Goal: Task Accomplishment & Management: Use online tool/utility

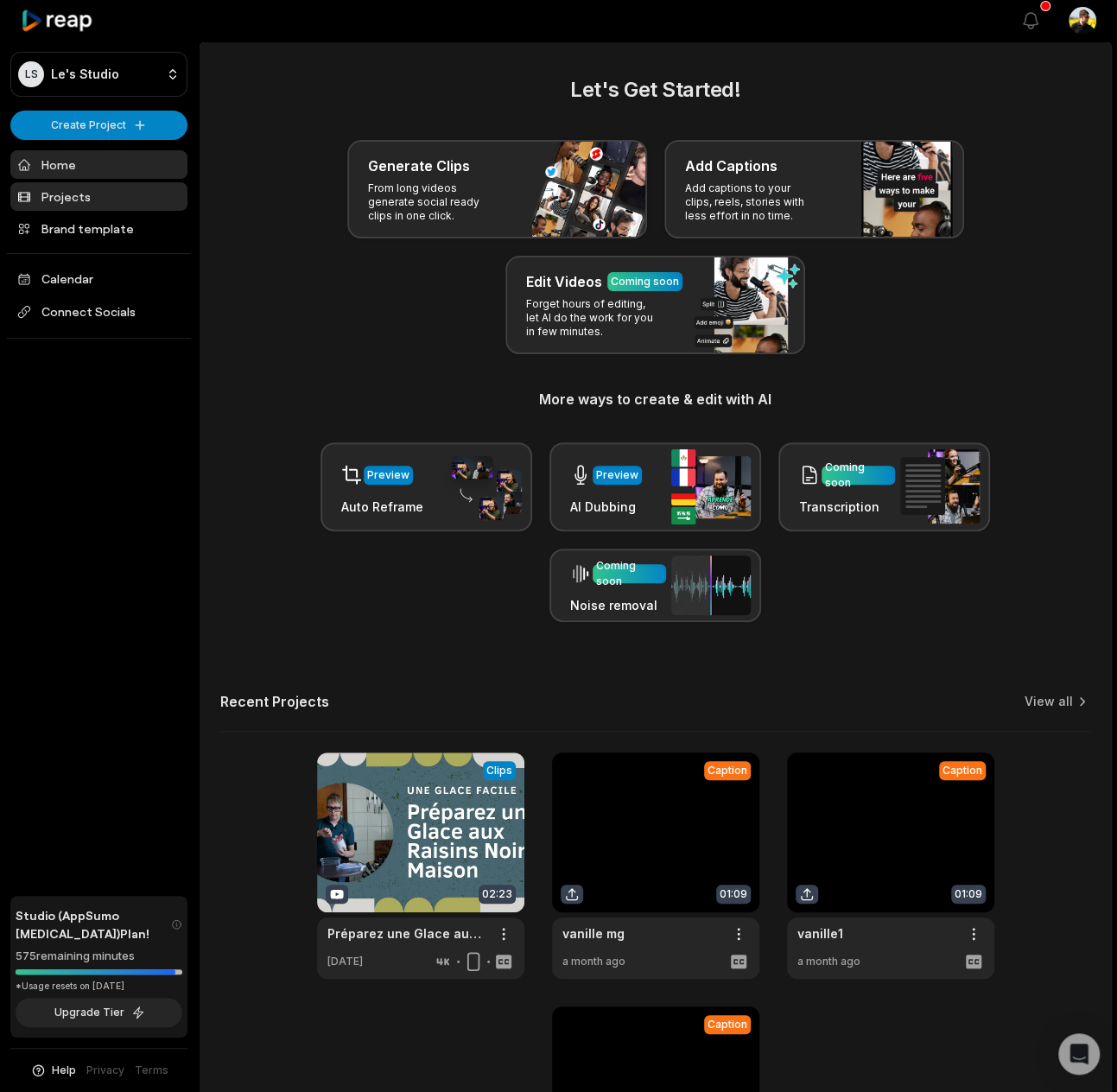
drag, startPoint x: 0, startPoint y: 0, endPoint x: 71, endPoint y: 205, distance: 216.9
click at [71, 205] on link "Projects" at bounding box center [99, 197] width 177 height 29
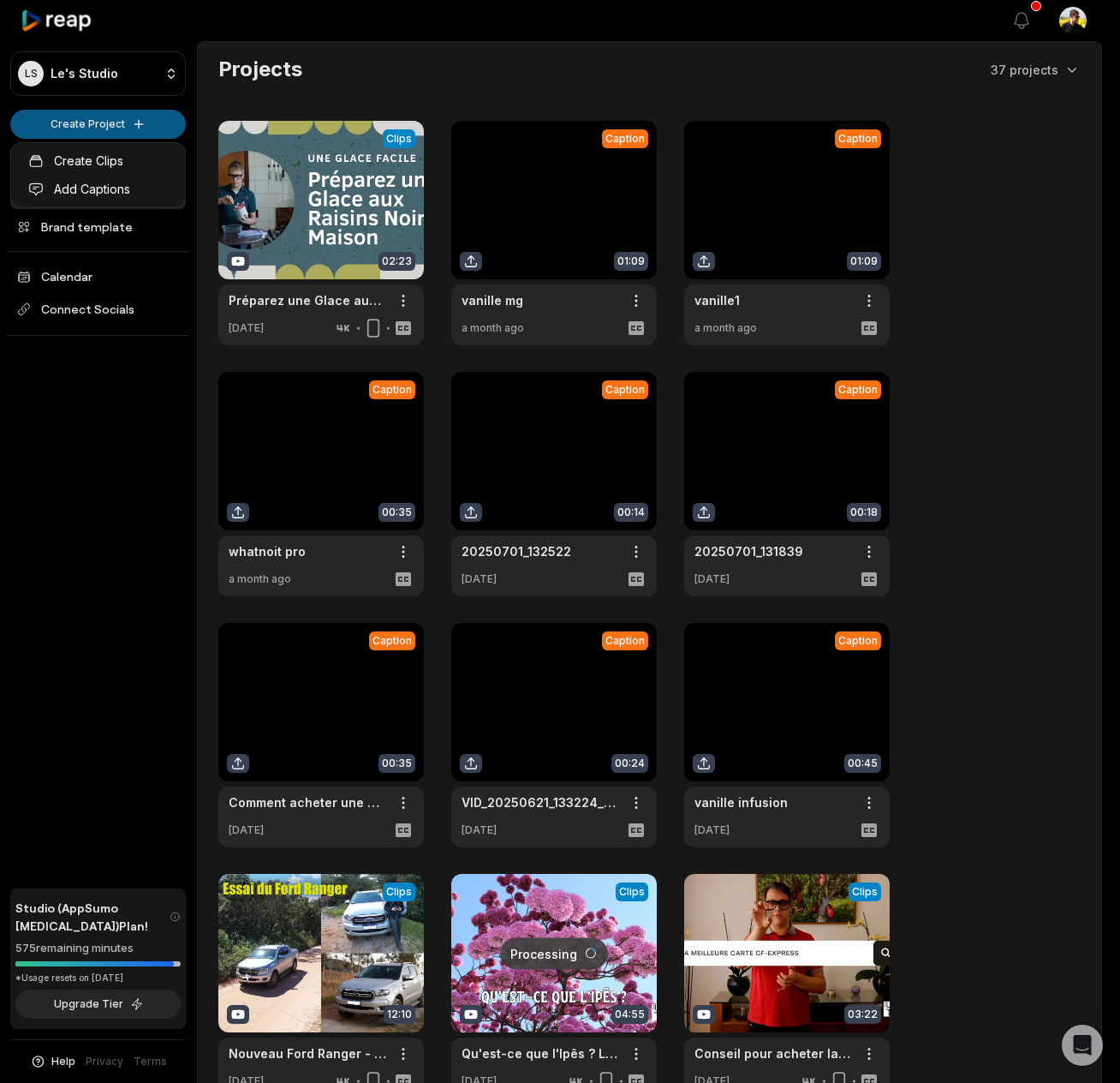
click at [114, 128] on html "LS Le's Studio Create Project Home Projects Brand template Calendar Connect Soc…" at bounding box center [560, 541] width 1120 height 1083
click at [98, 162] on link "Create Clips" at bounding box center [98, 161] width 167 height 29
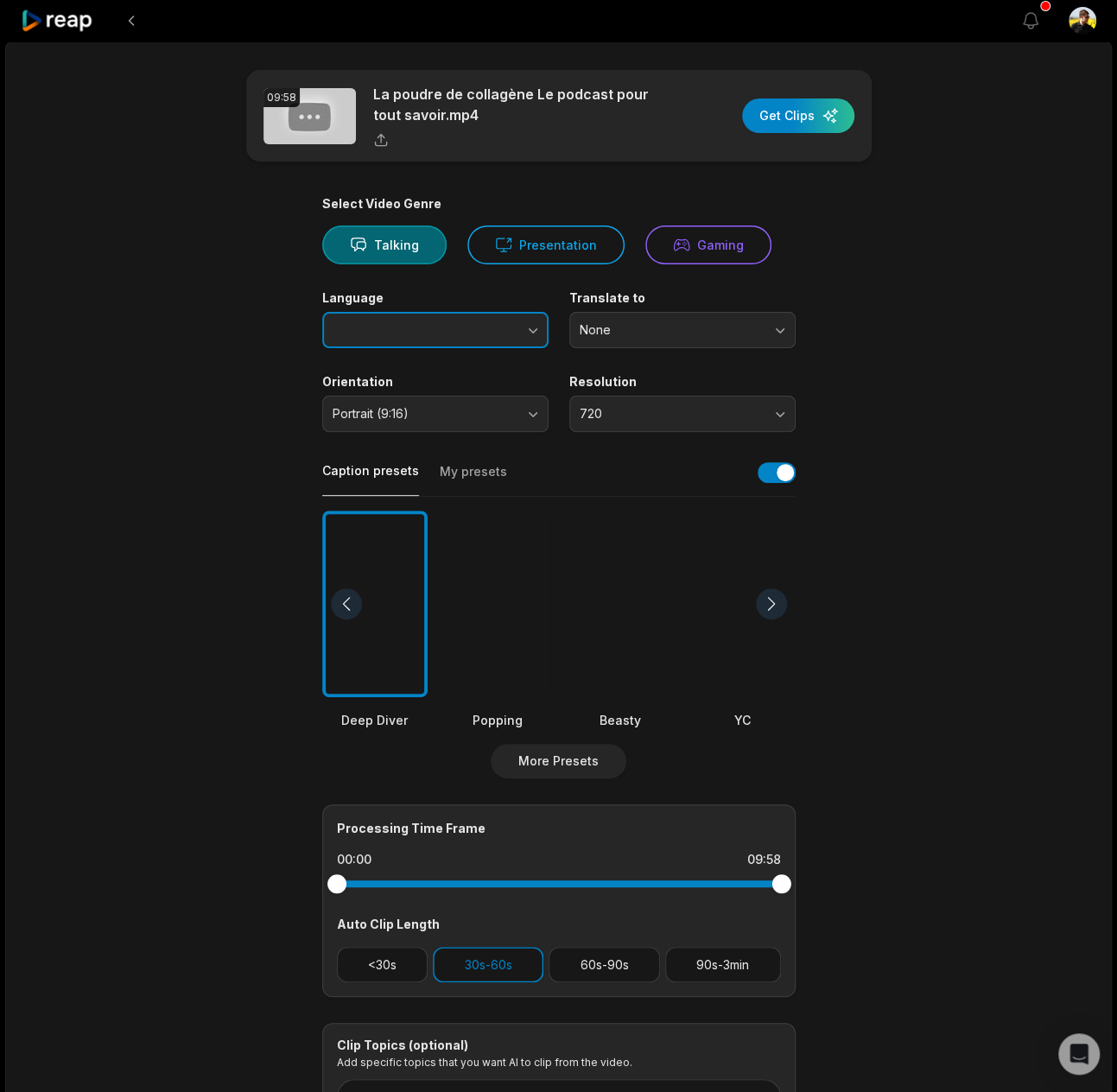
click at [463, 331] on button "button" at bounding box center [498, 330] width 99 height 36
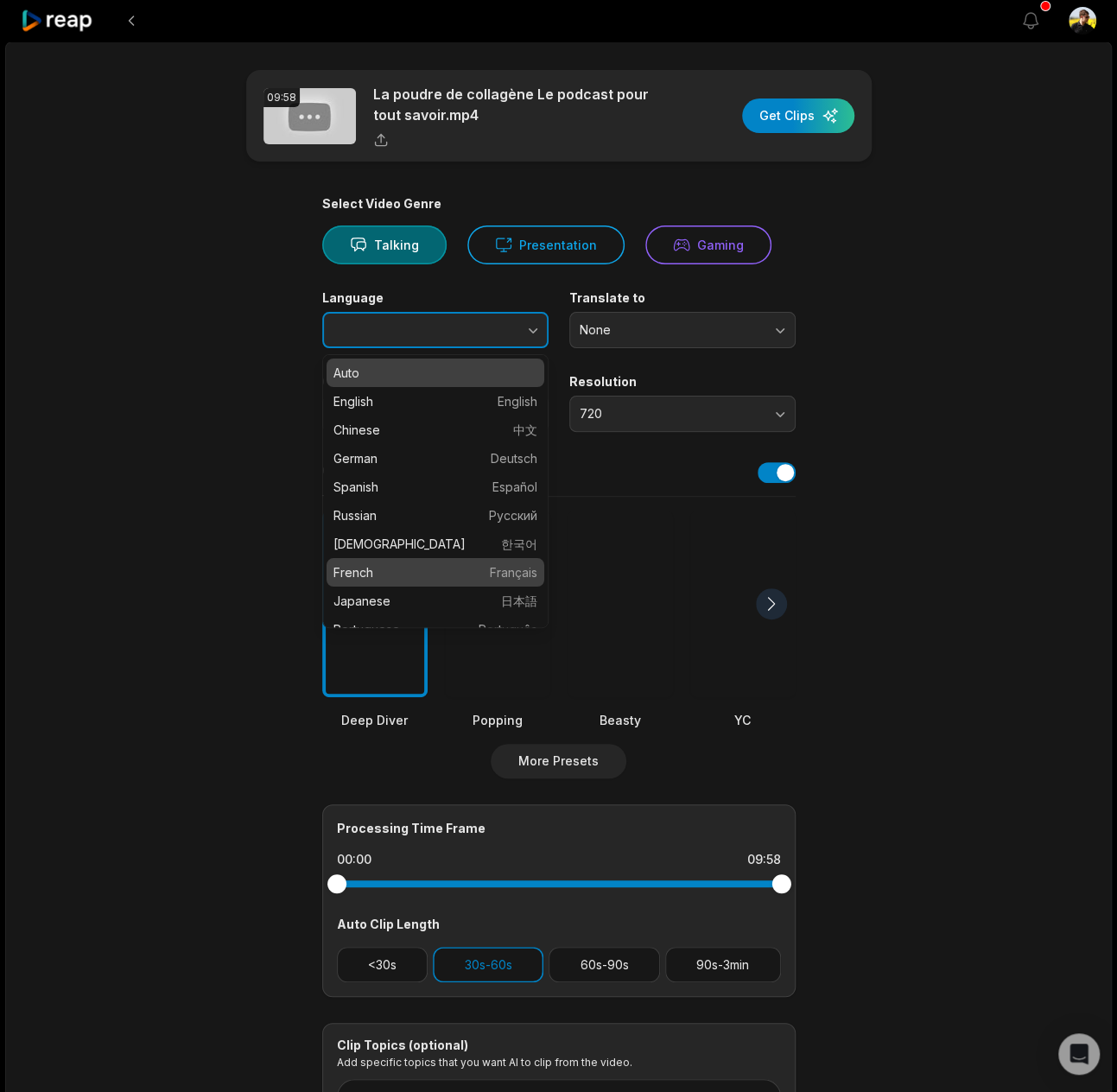
type input "******"
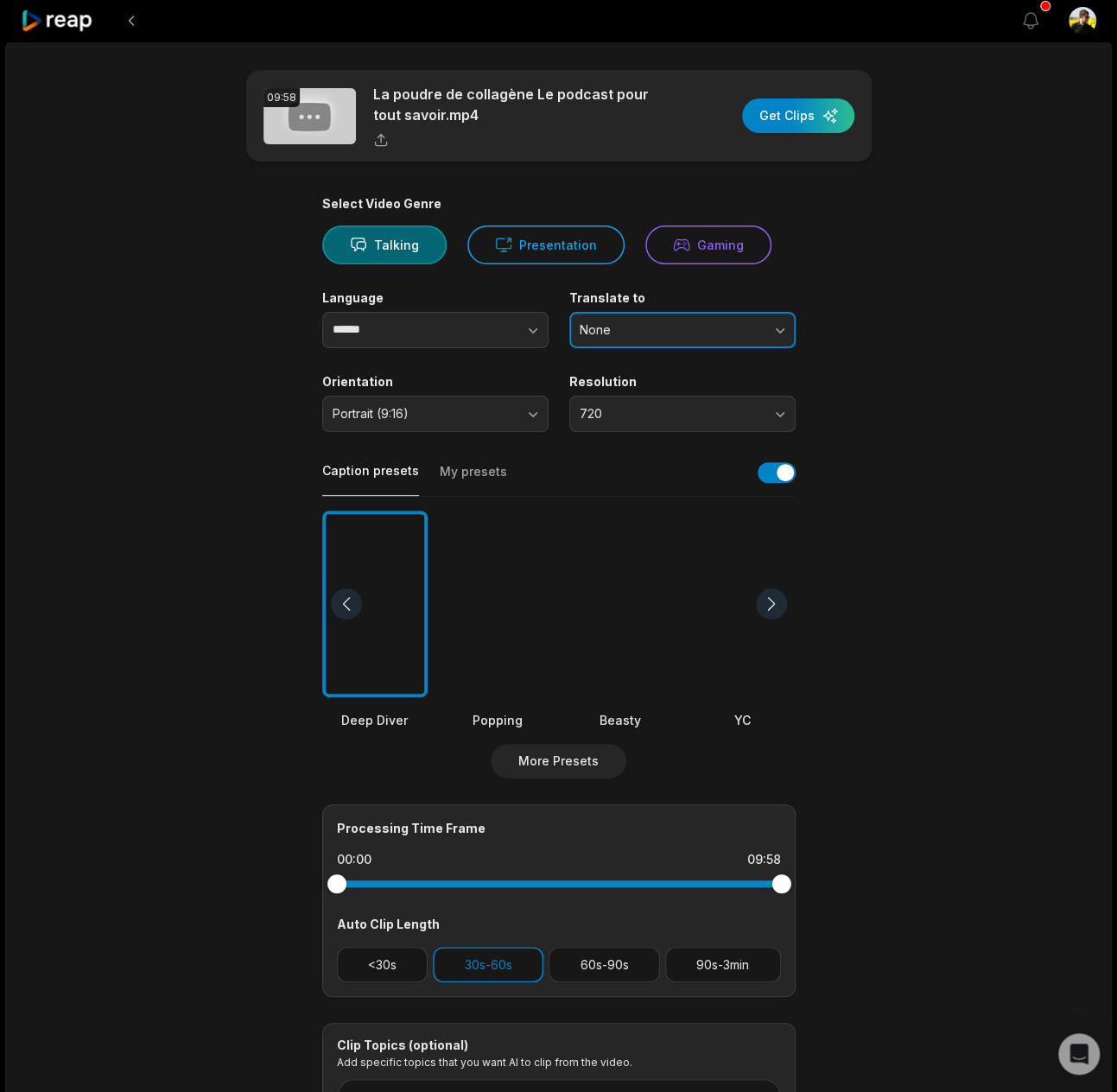
click at [659, 318] on button "None" at bounding box center [683, 330] width 226 height 36
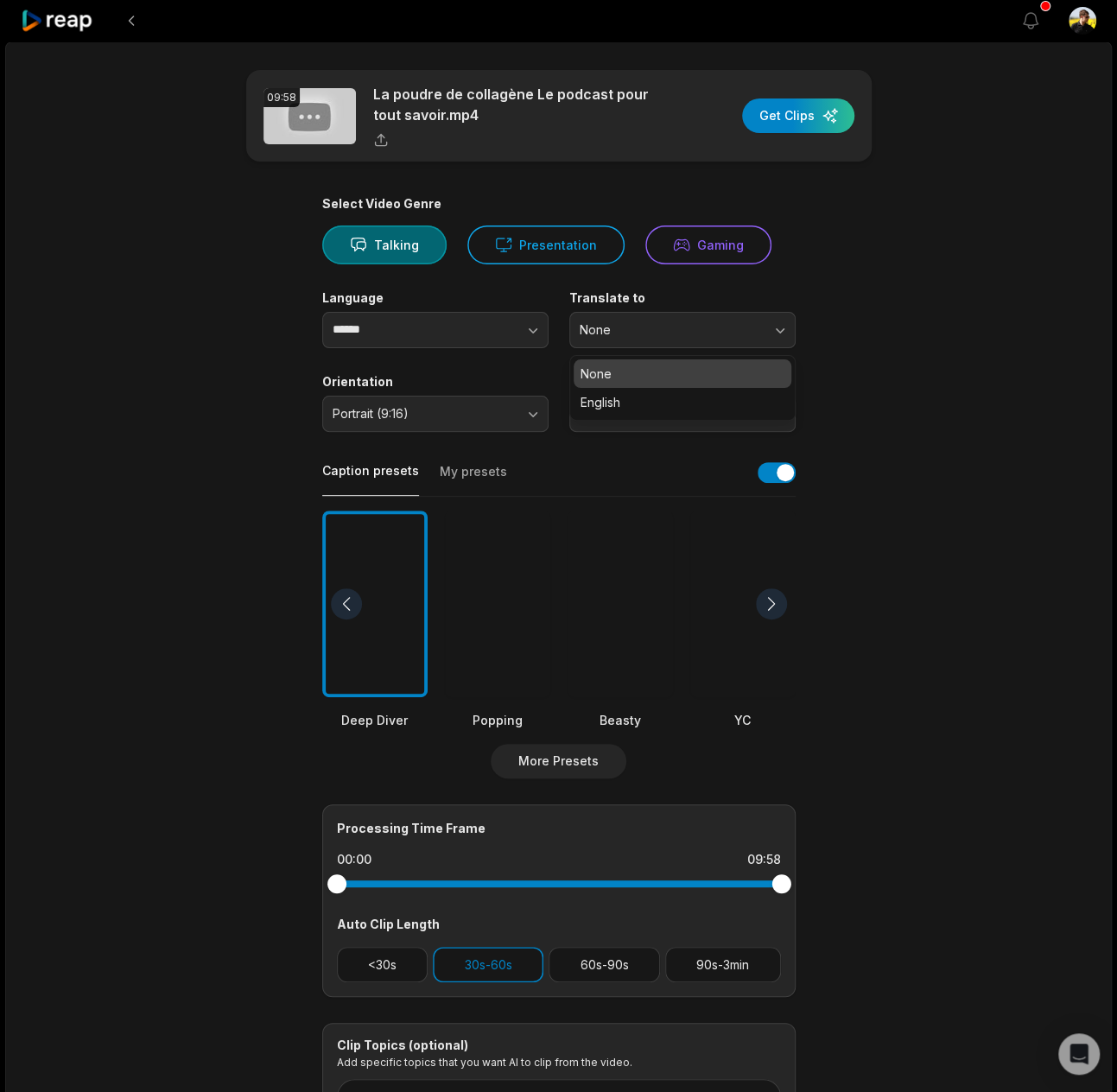
click at [893, 312] on main "09:58 La poudre de collagène Le podcast pour tout savoir.mp4 Get Clips Select V…" at bounding box center [559, 598] width 836 height 1057
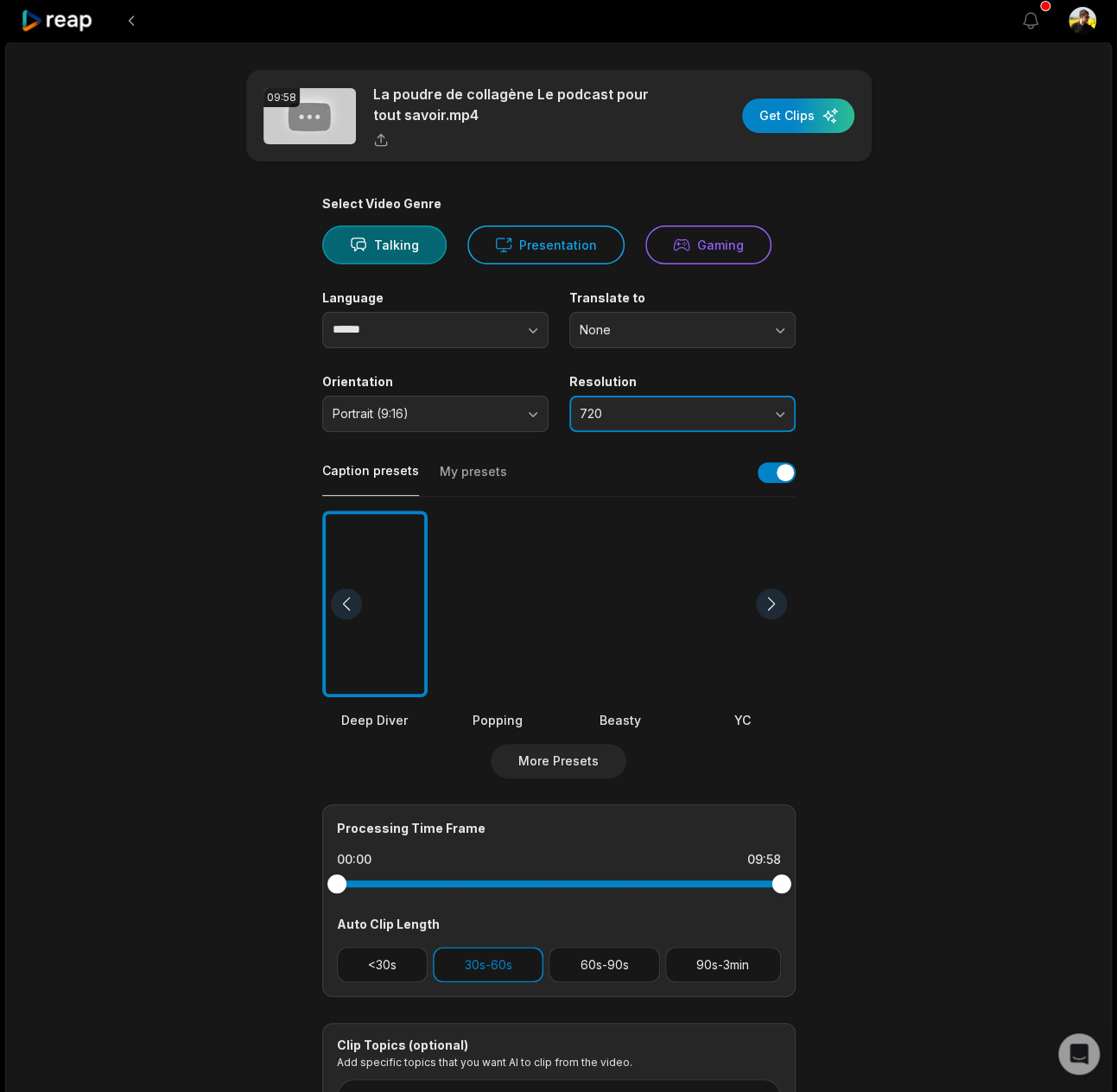
click at [731, 401] on button "720" at bounding box center [683, 414] width 226 height 36
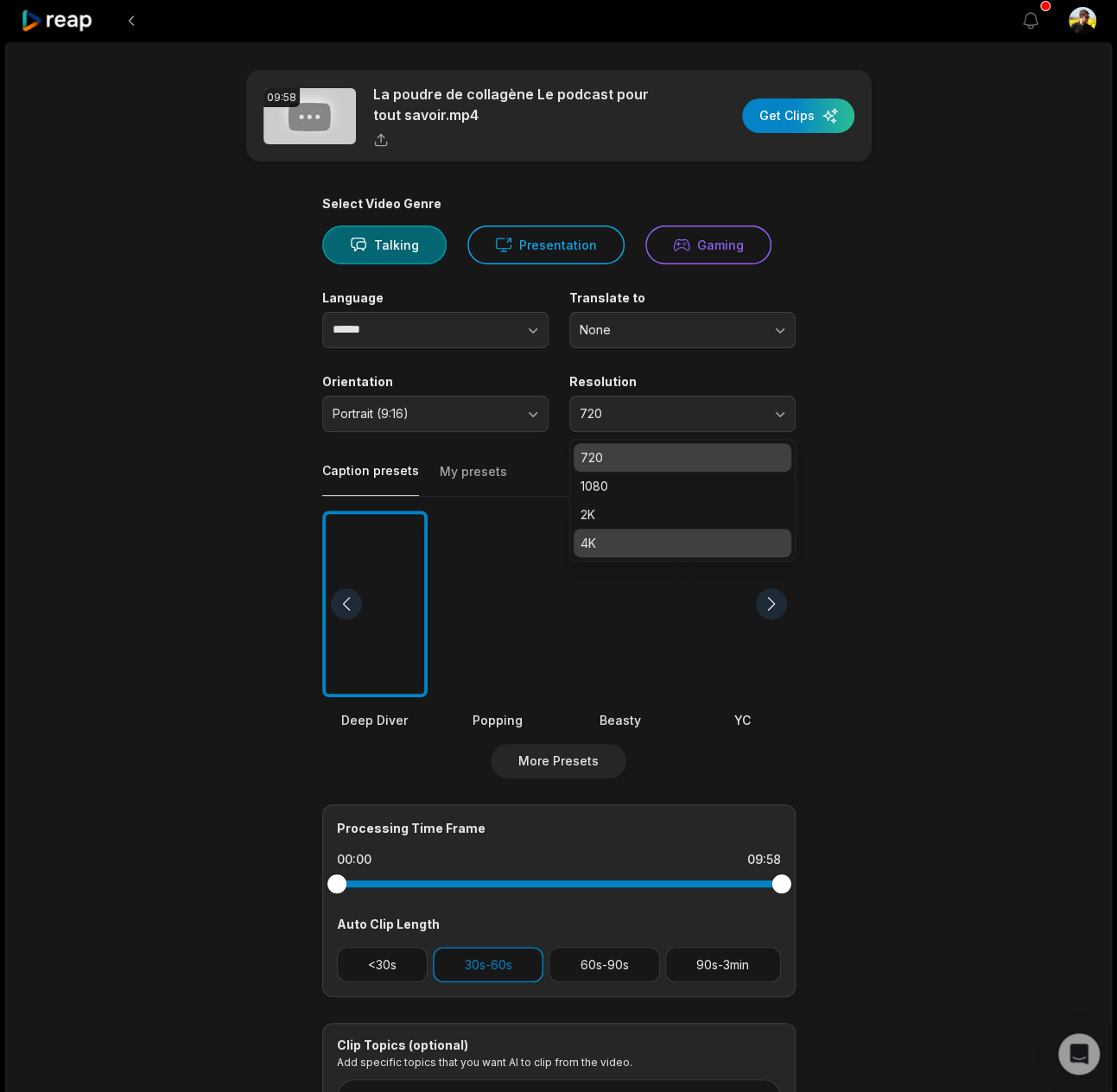
click at [647, 536] on p "4K" at bounding box center [682, 543] width 204 height 18
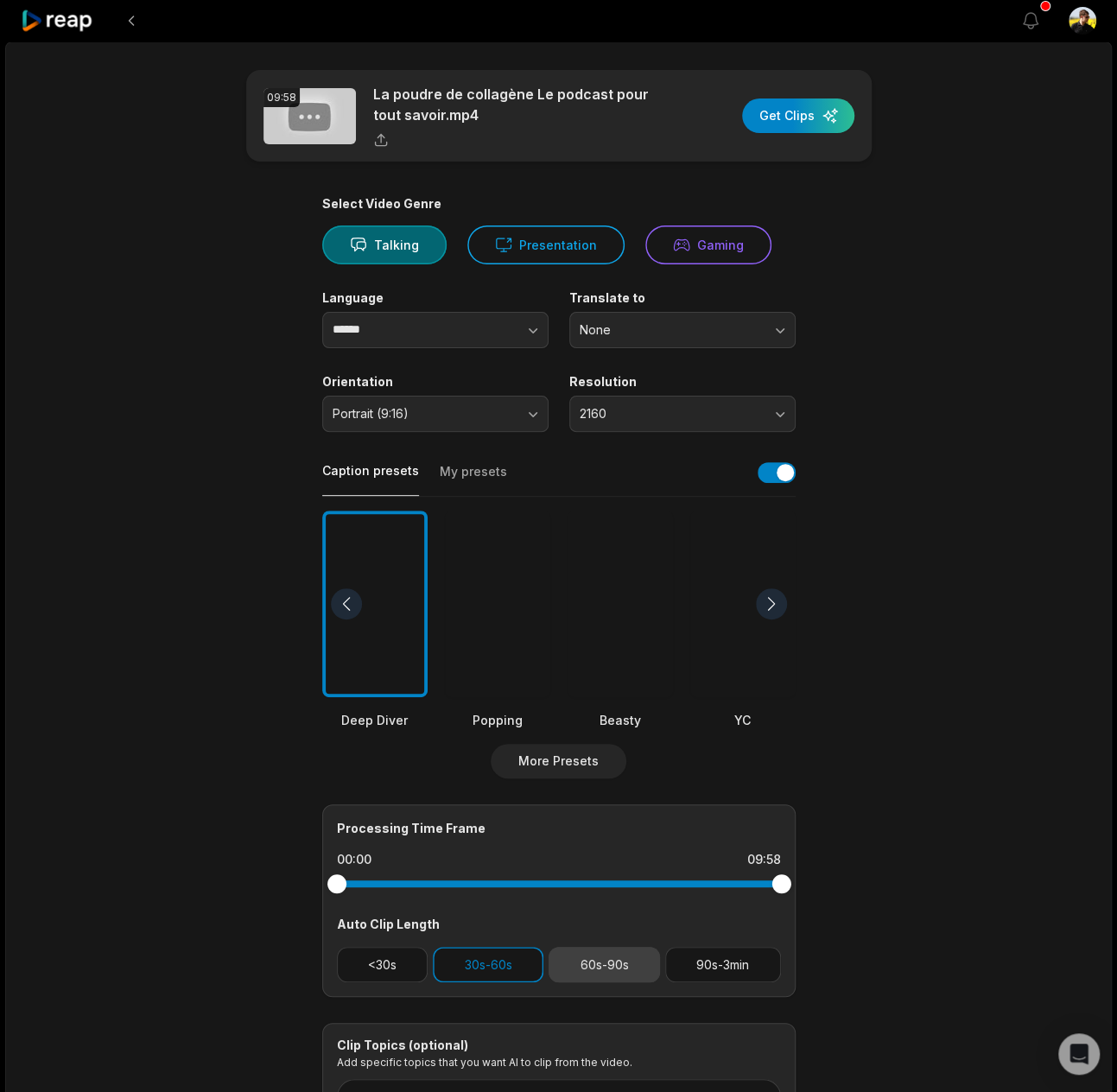
click at [615, 964] on button "60s-90s" at bounding box center [604, 964] width 111 height 35
click at [701, 961] on button "90s-3min" at bounding box center [723, 964] width 116 height 35
click at [370, 954] on button "<30s" at bounding box center [382, 964] width 91 height 35
click at [456, 475] on button "My presets" at bounding box center [474, 479] width 67 height 33
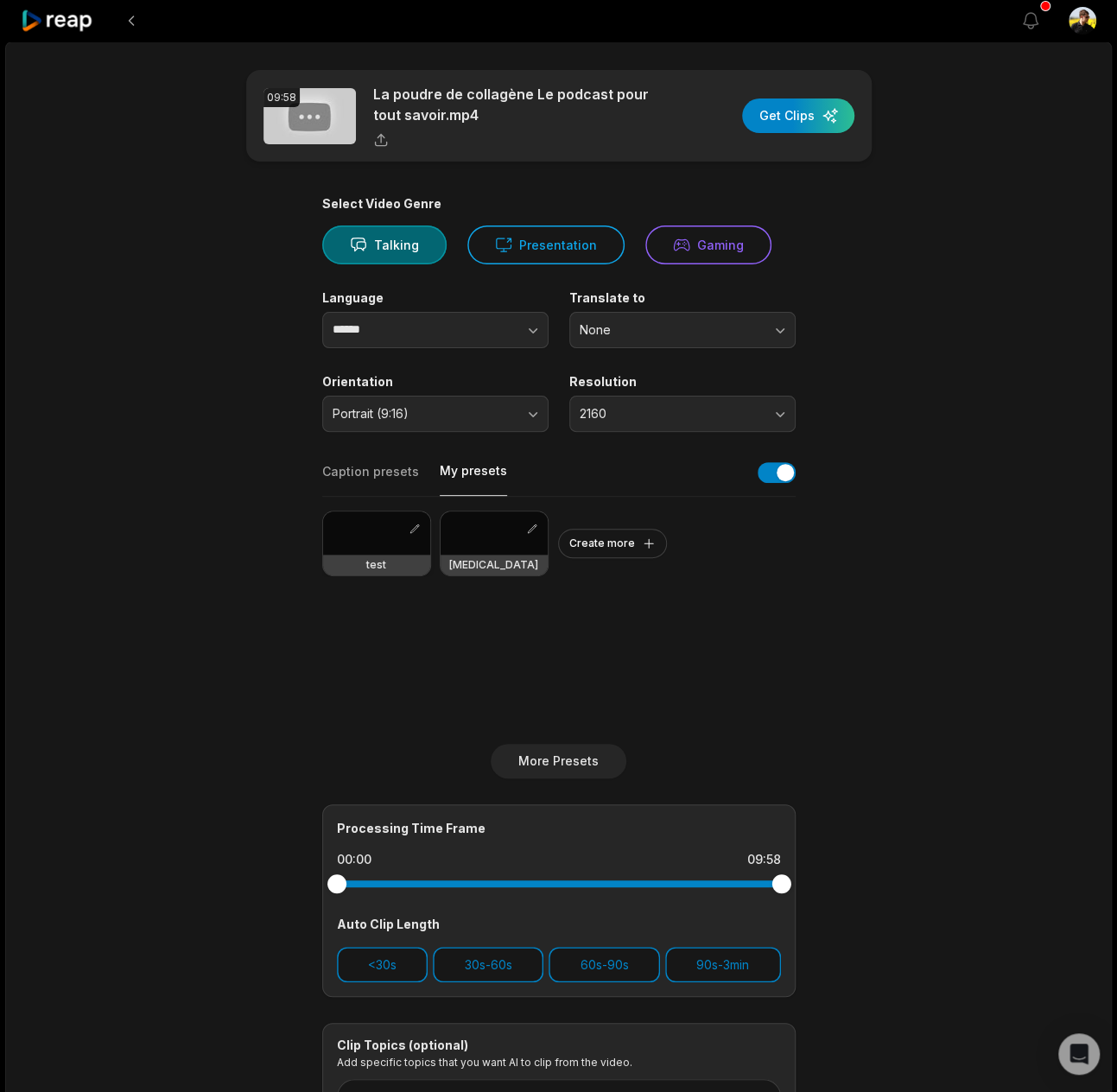
click at [350, 542] on div at bounding box center [377, 532] width 107 height 43
click at [803, 111] on div "button" at bounding box center [798, 116] width 112 height 35
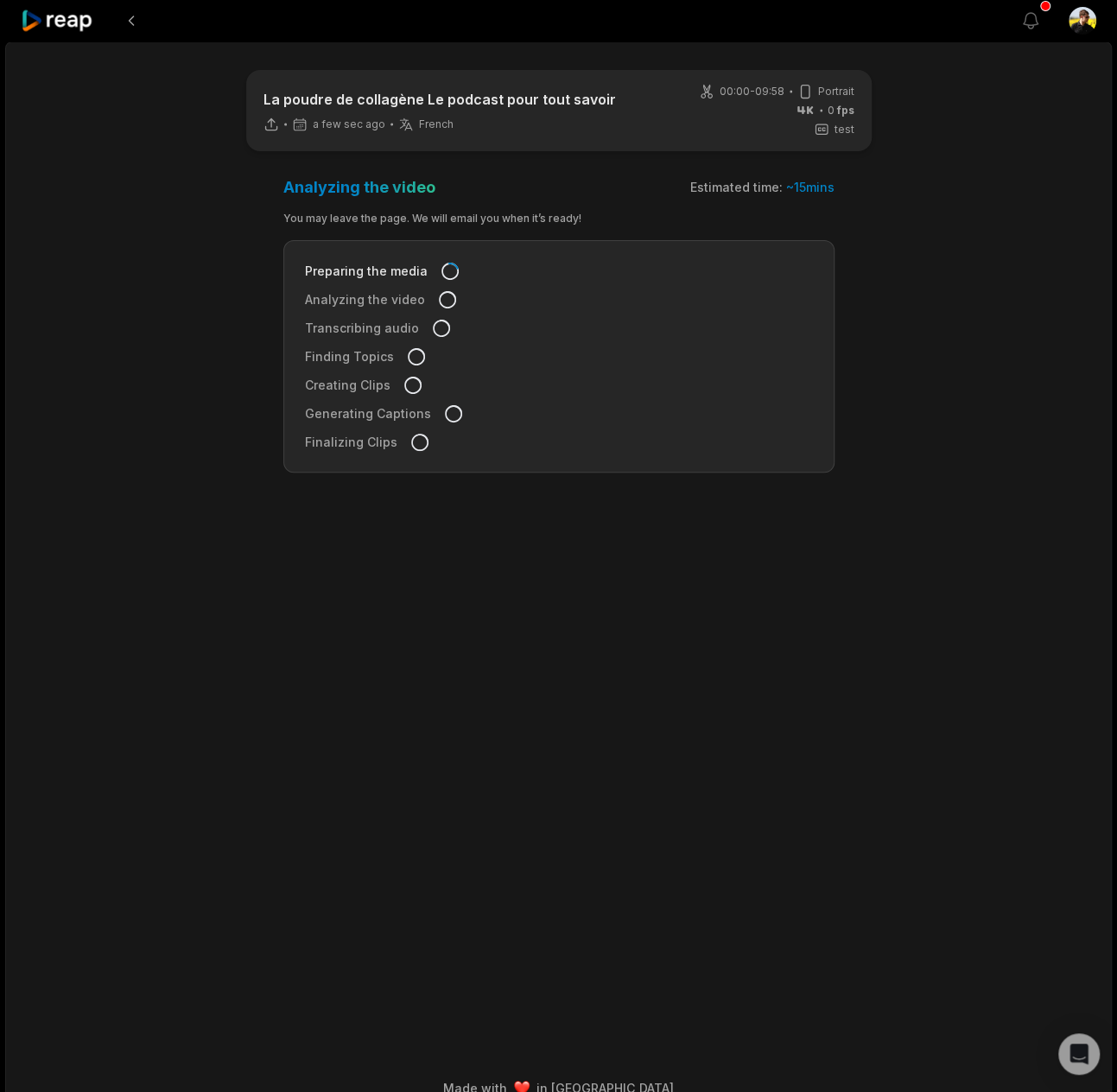
click at [50, 22] on icon at bounding box center [58, 21] width 74 height 23
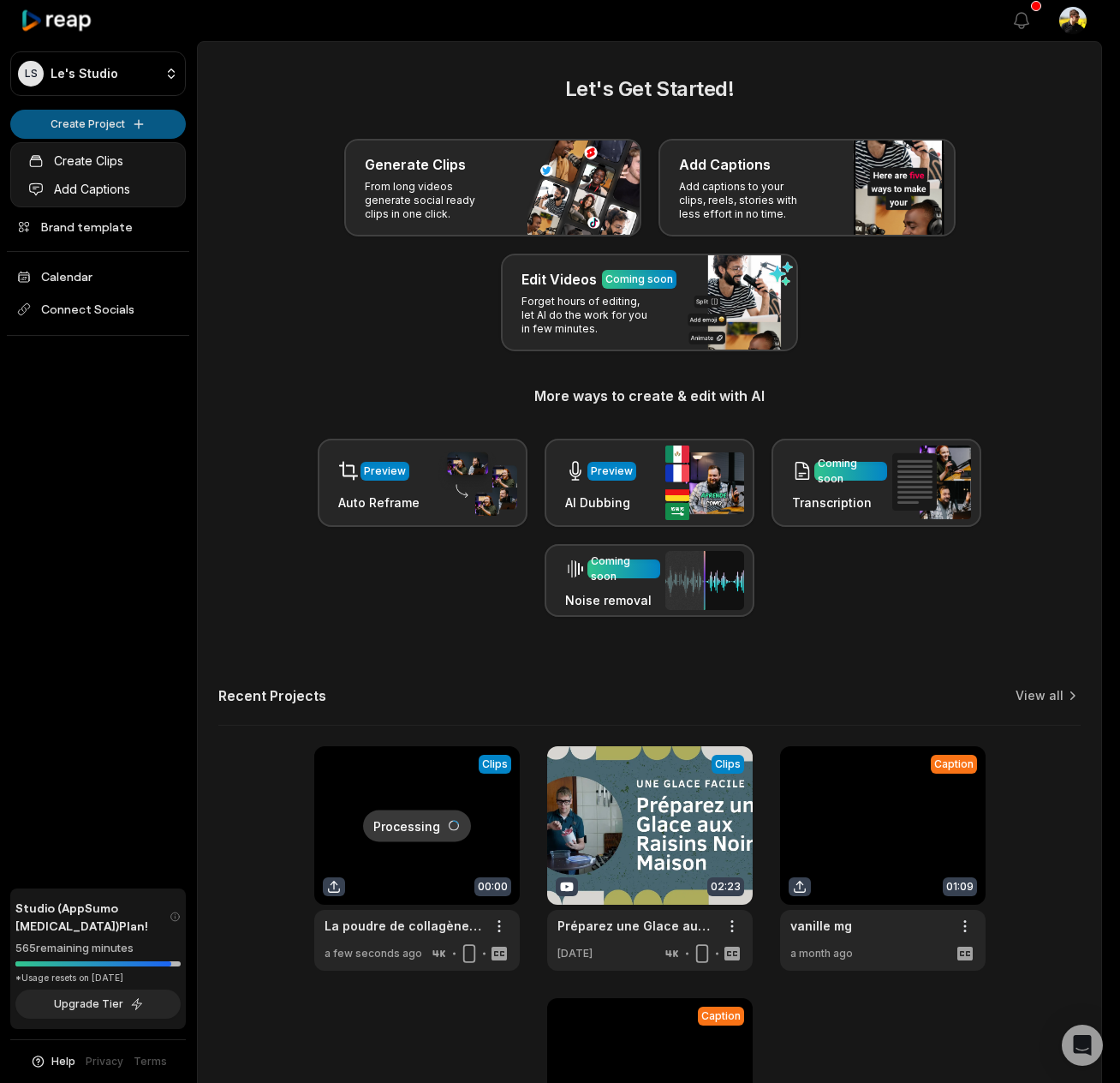
click at [135, 108] on html "LS Le's Studio Create Project Home Projects Brand template Calendar Connect Soc…" at bounding box center [560, 541] width 1120 height 1083
click at [117, 148] on link "Create Clips" at bounding box center [98, 161] width 167 height 29
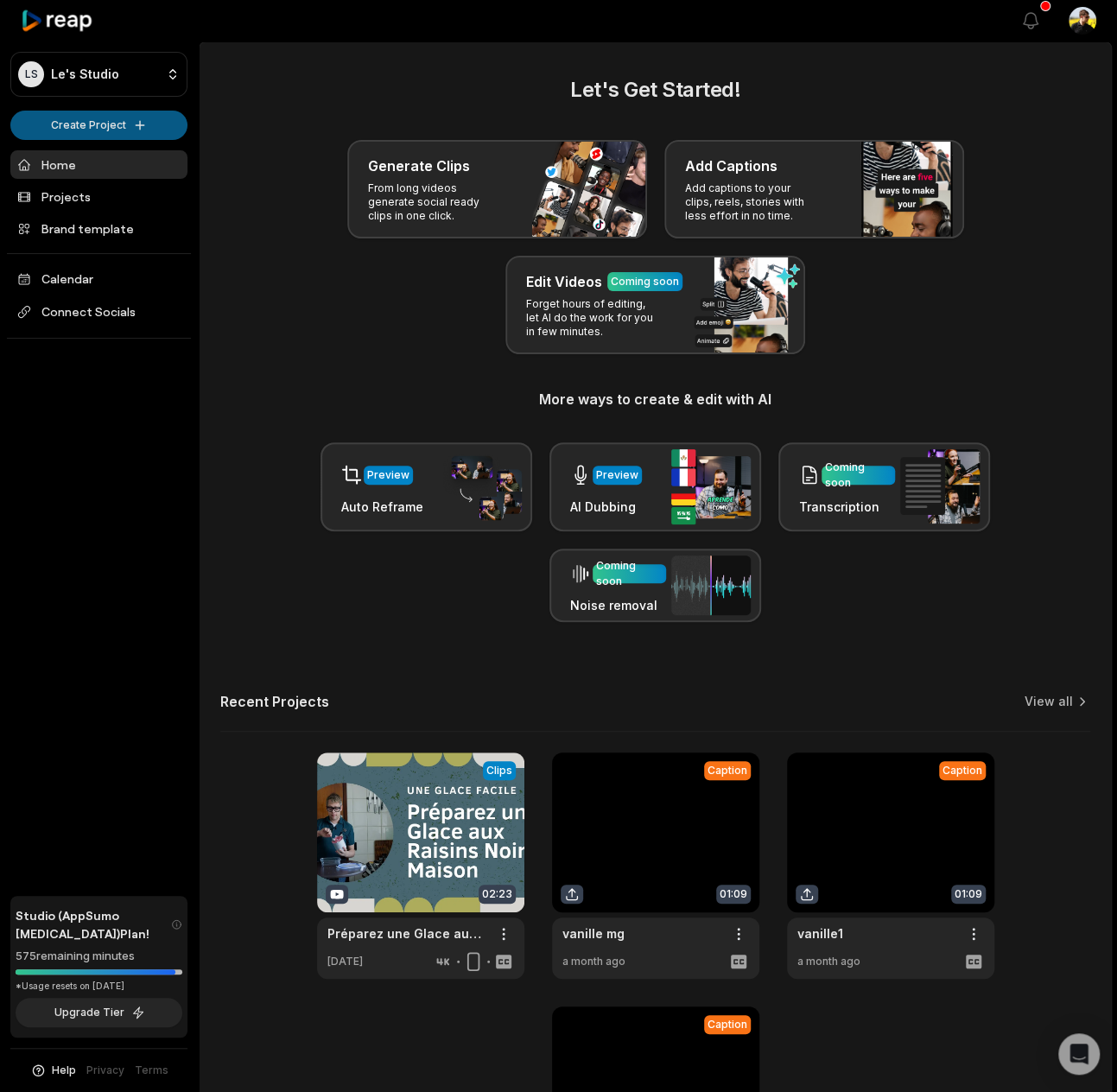
click at [132, 118] on html "LS Le's Studio Create Project Home Projects Brand template Calendar Connect Soc…" at bounding box center [558, 546] width 1117 height 1092
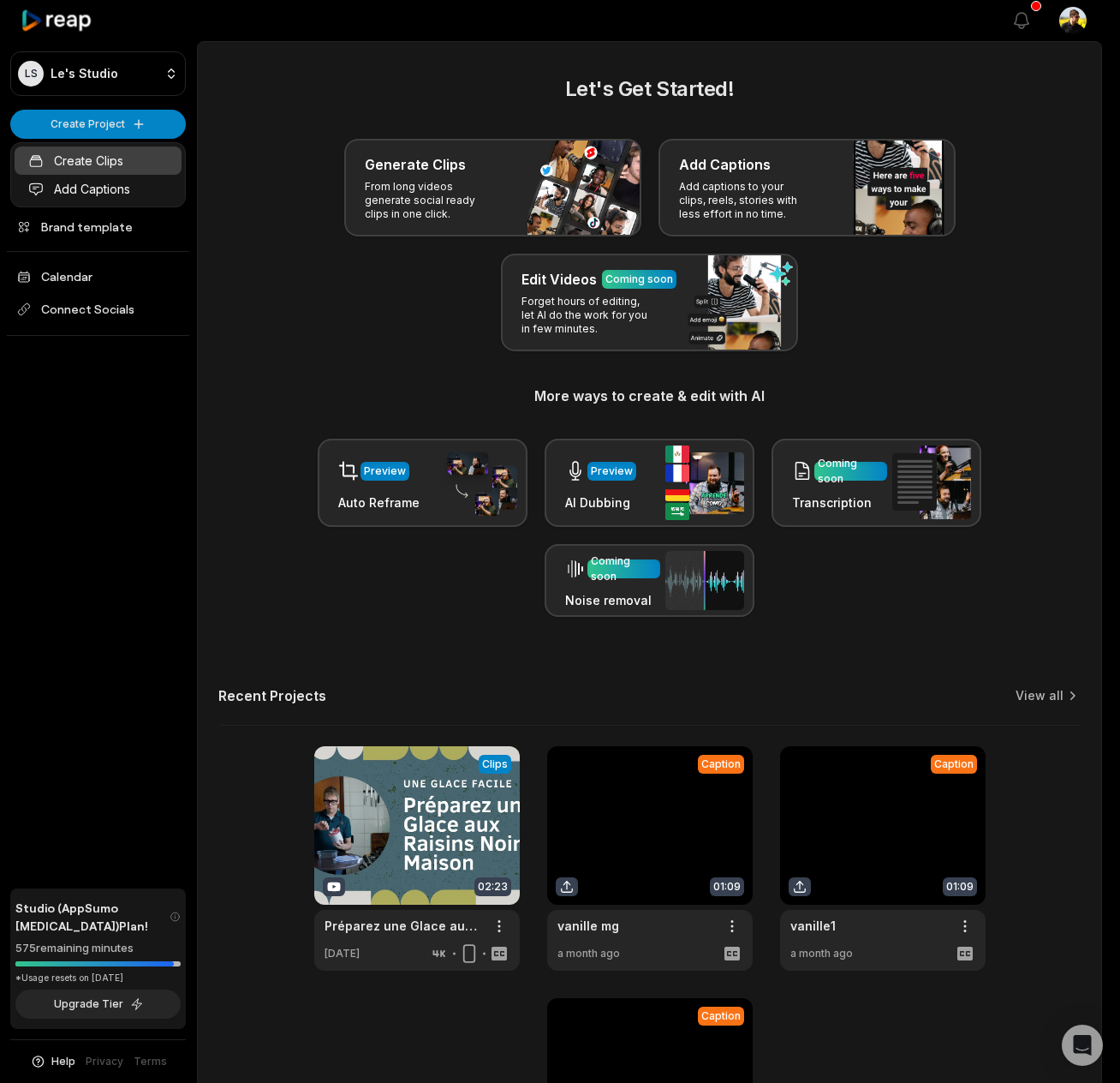
click at [124, 160] on link "Create Clips" at bounding box center [98, 161] width 167 height 29
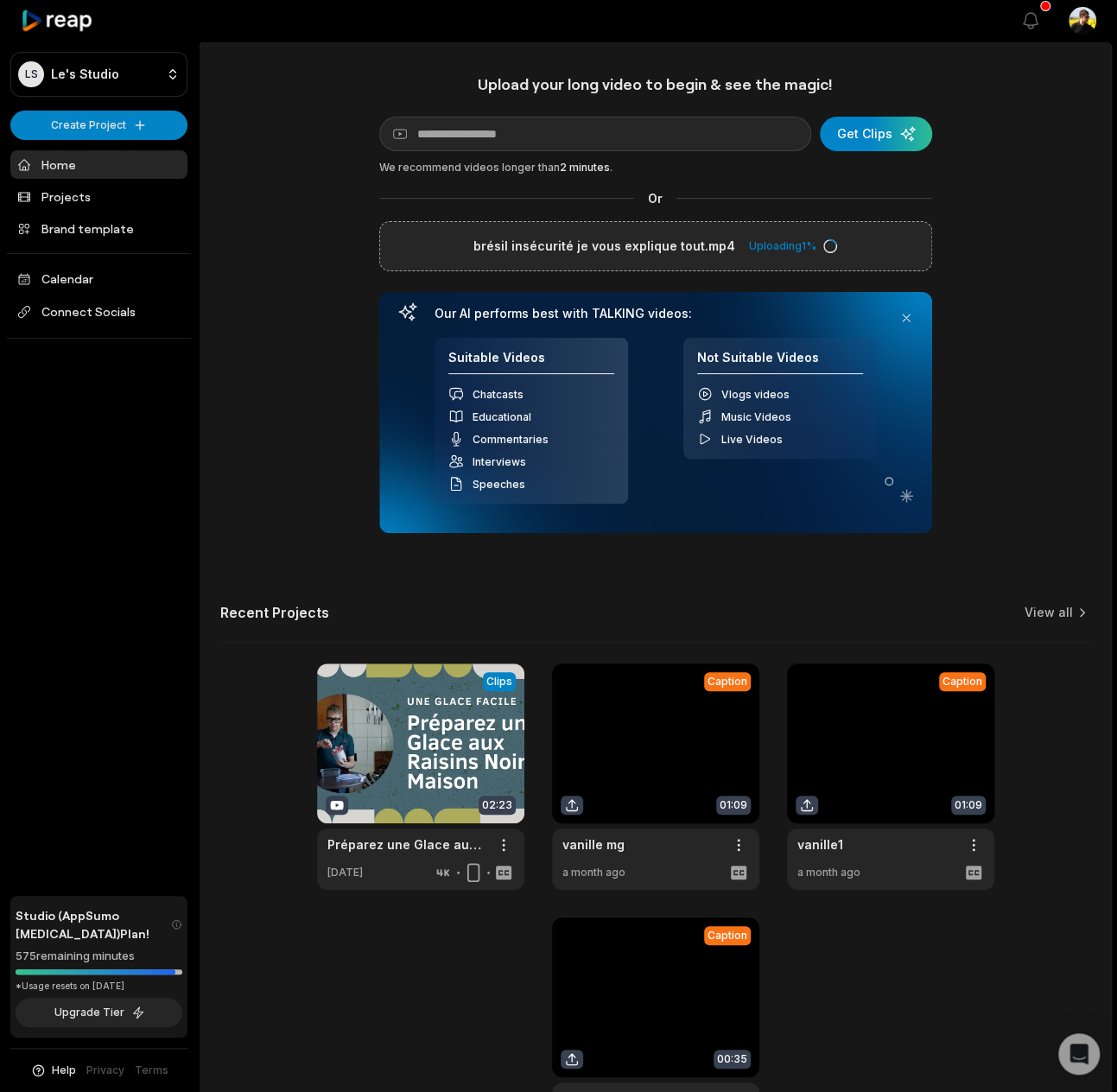
drag, startPoint x: 107, startPoint y: 128, endPoint x: 67, endPoint y: 20, distance: 115.2
drag, startPoint x: 67, startPoint y: 20, endPoint x: 58, endPoint y: 7, distance: 15.8
click at [110, 27] on div at bounding box center [99, 20] width 177 height 41
drag, startPoint x: 58, startPoint y: 6, endPoint x: 36, endPoint y: 16, distance: 24.2
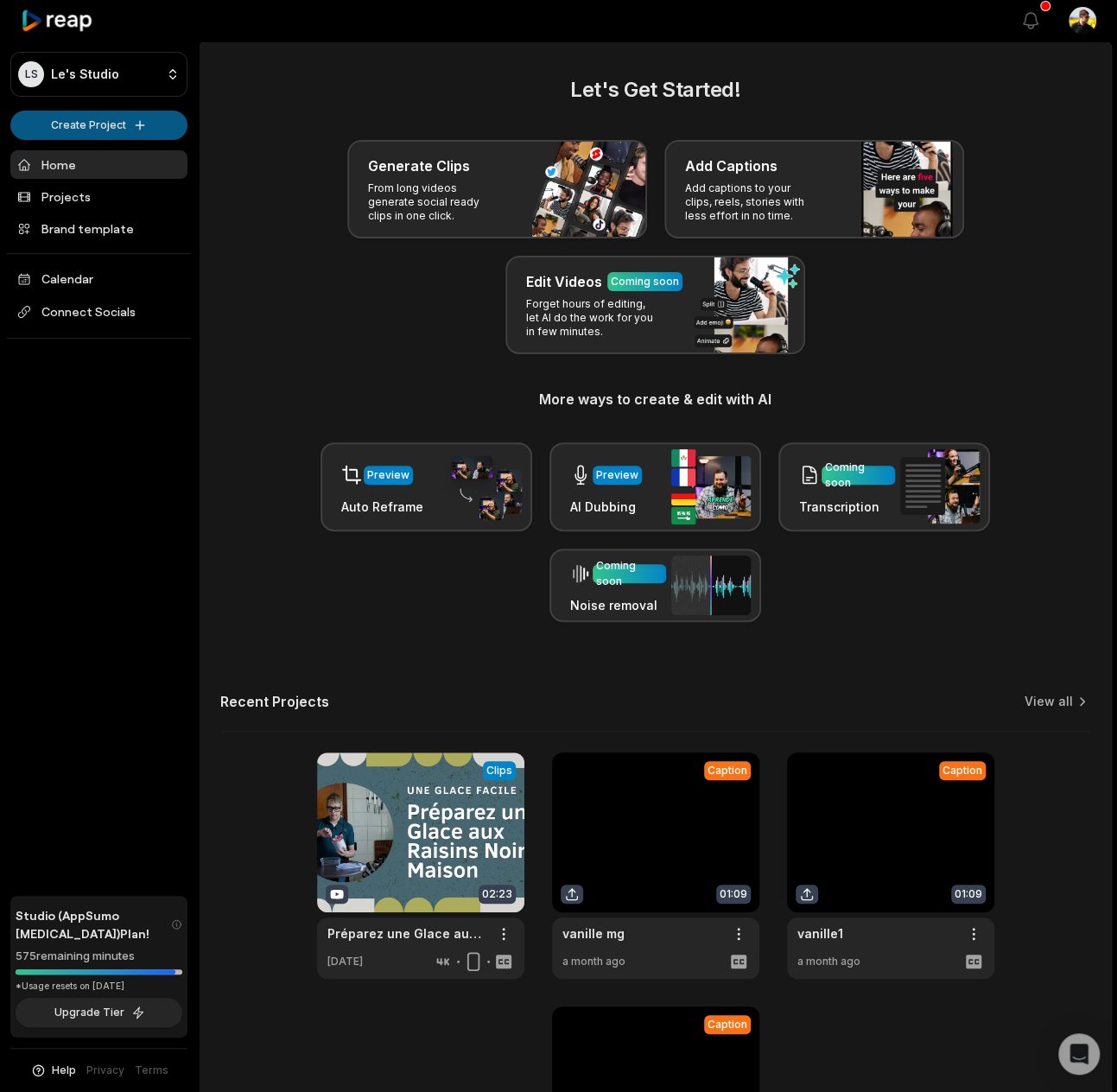
click at [155, 131] on html "[PERSON_NAME] Studio Create Project Home Projects Brand template Calendar Conne…" at bounding box center [558, 546] width 1117 height 1092
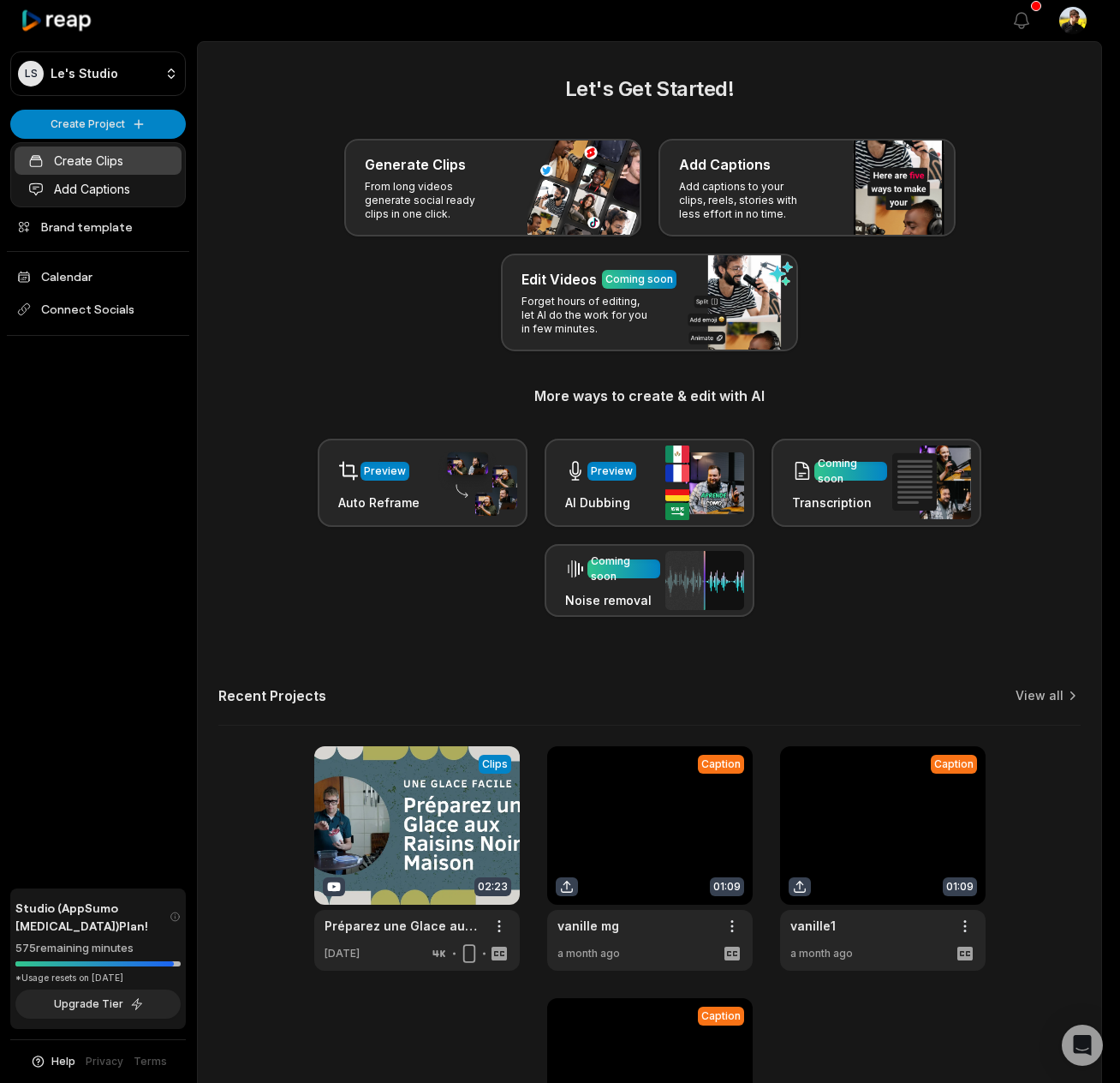
click at [127, 159] on link "Create Clips" at bounding box center [98, 161] width 167 height 29
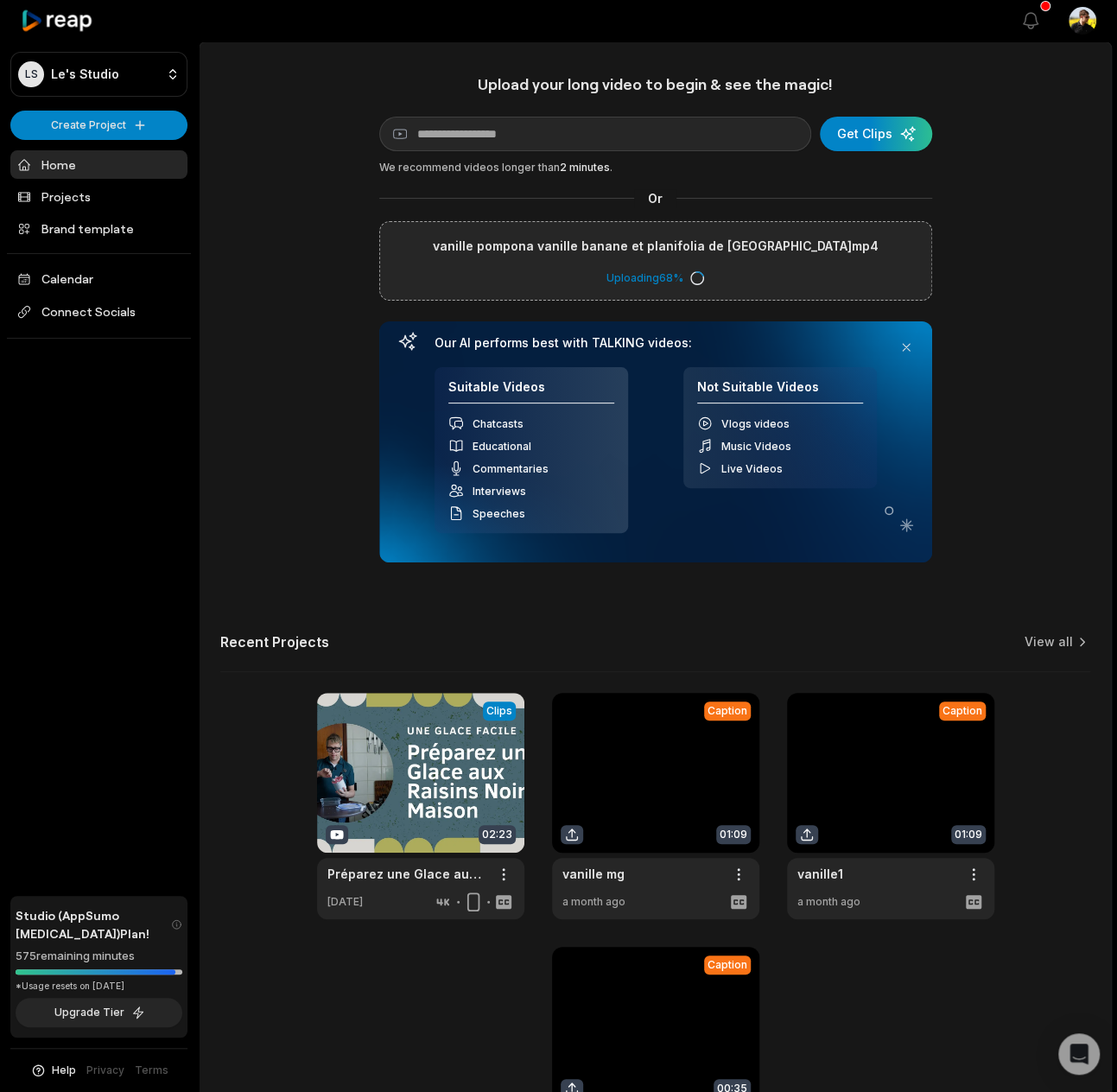
click at [286, 409] on div "Upload your long video to begin & see the magic! YouTube link Get Clips We reco…" at bounding box center [655, 623] width 911 height 1099
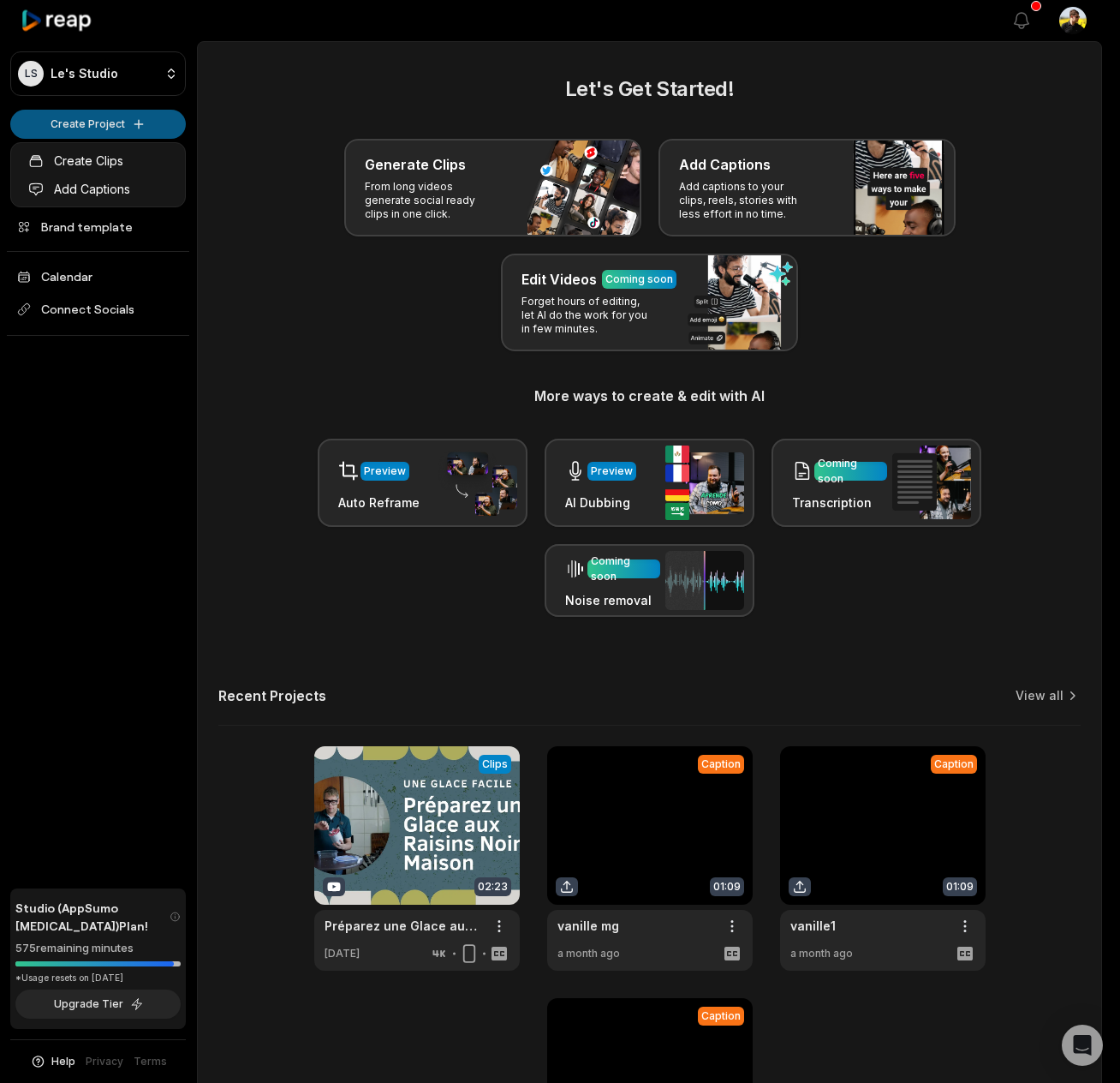
click at [118, 120] on html "LS Le's Studio Create Project Home Projects Brand template Calendar Connect Soc…" at bounding box center [560, 541] width 1120 height 1083
click at [126, 157] on link "Create Clips" at bounding box center [98, 161] width 167 height 29
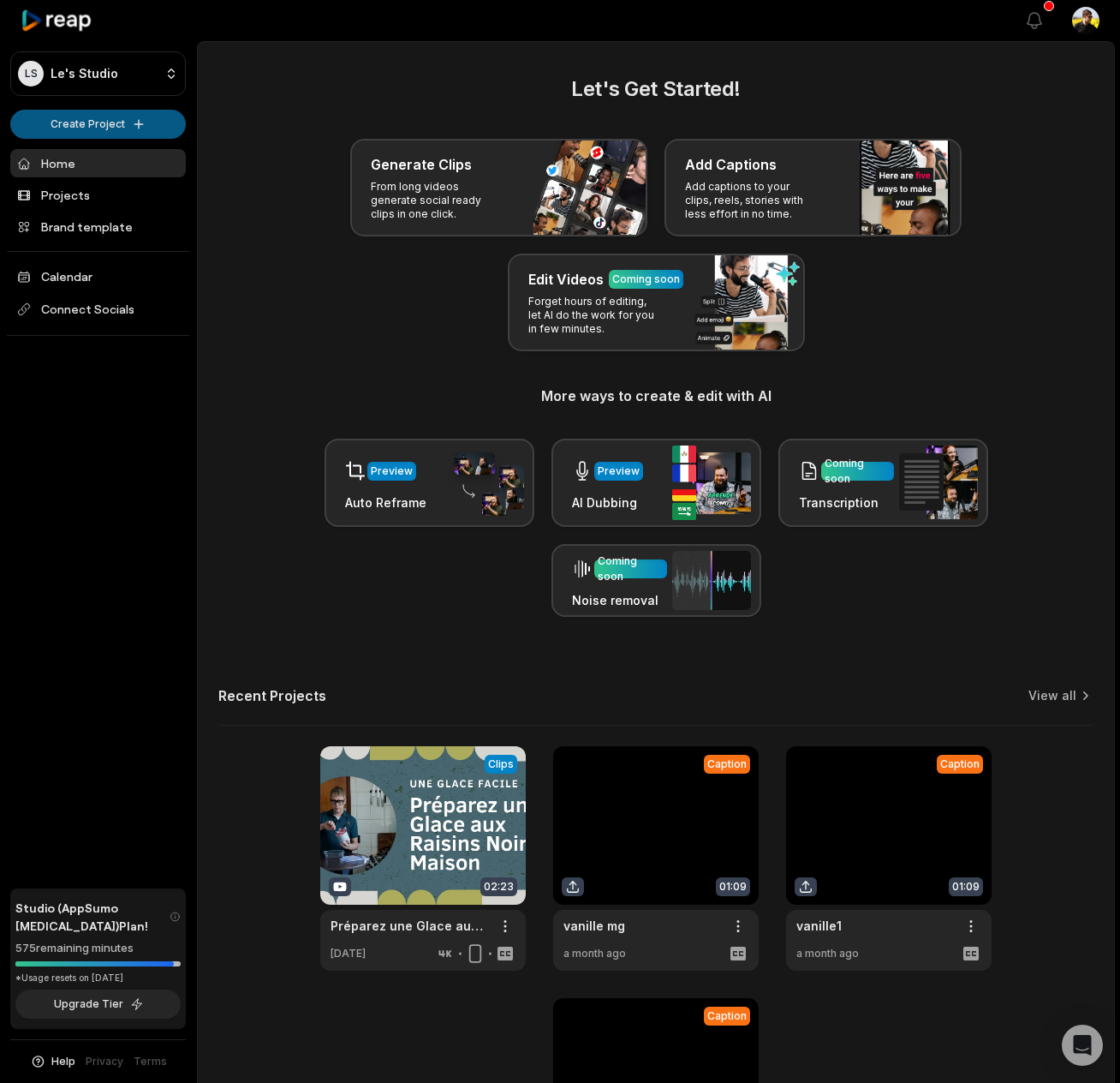
click at [152, 125] on html "[PERSON_NAME] Studio Create Project Home Projects Brand template Calendar Conne…" at bounding box center [560, 541] width 1120 height 1083
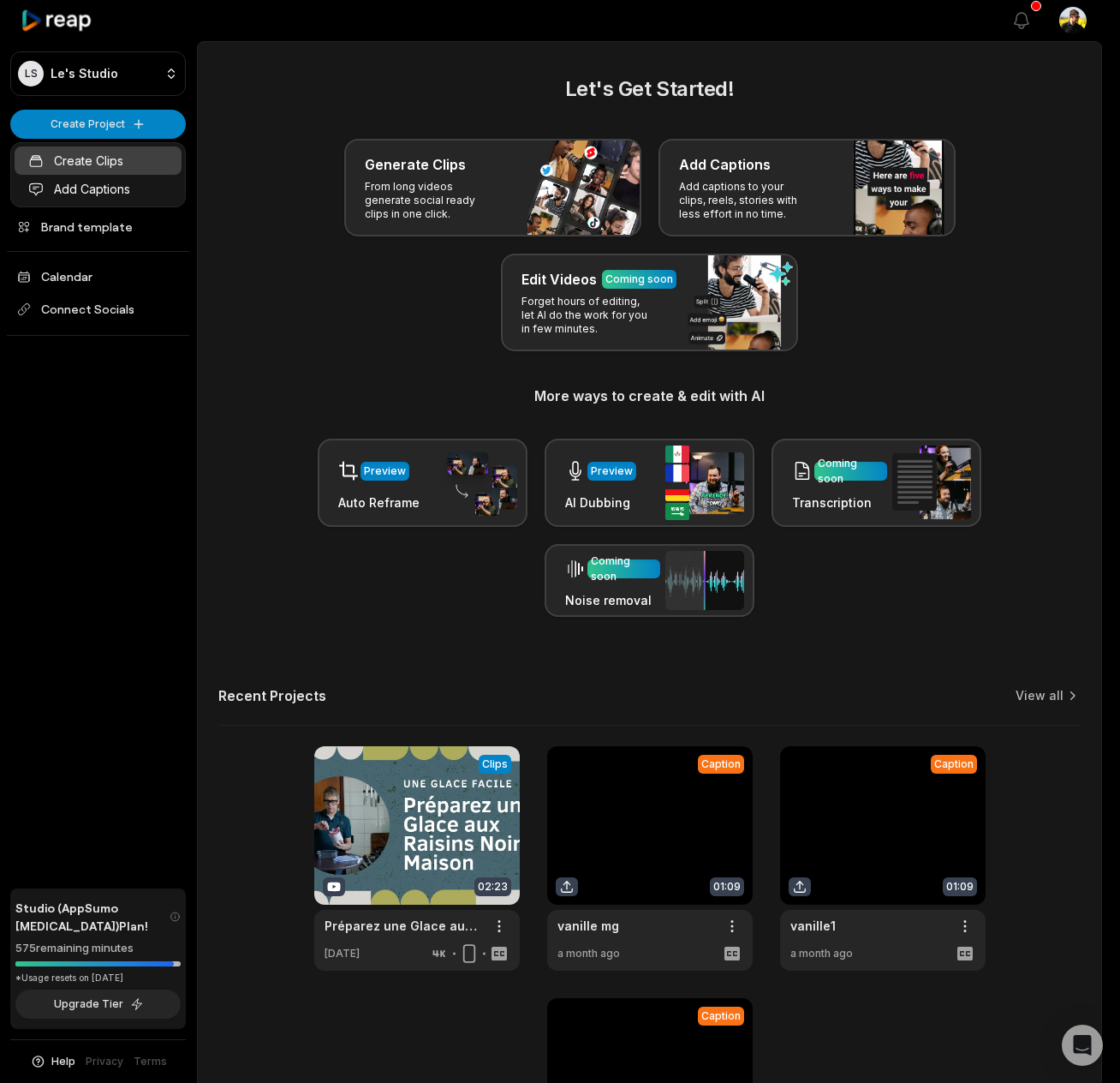
click at [115, 163] on link "Create Clips" at bounding box center [98, 161] width 167 height 29
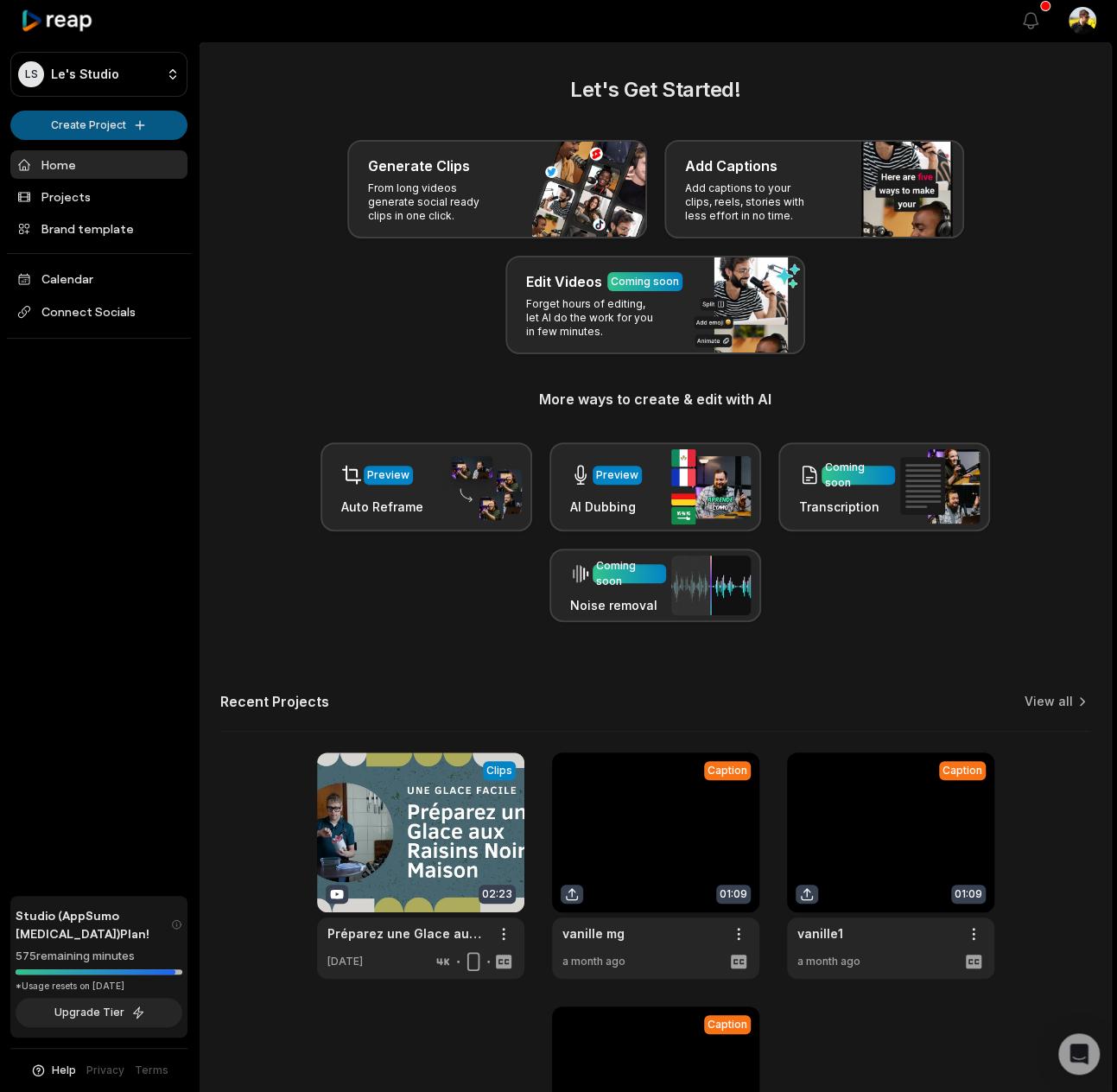
click at [151, 127] on html "[PERSON_NAME] Studio Create Project Home Projects Brand template Calendar Conne…" at bounding box center [558, 546] width 1117 height 1092
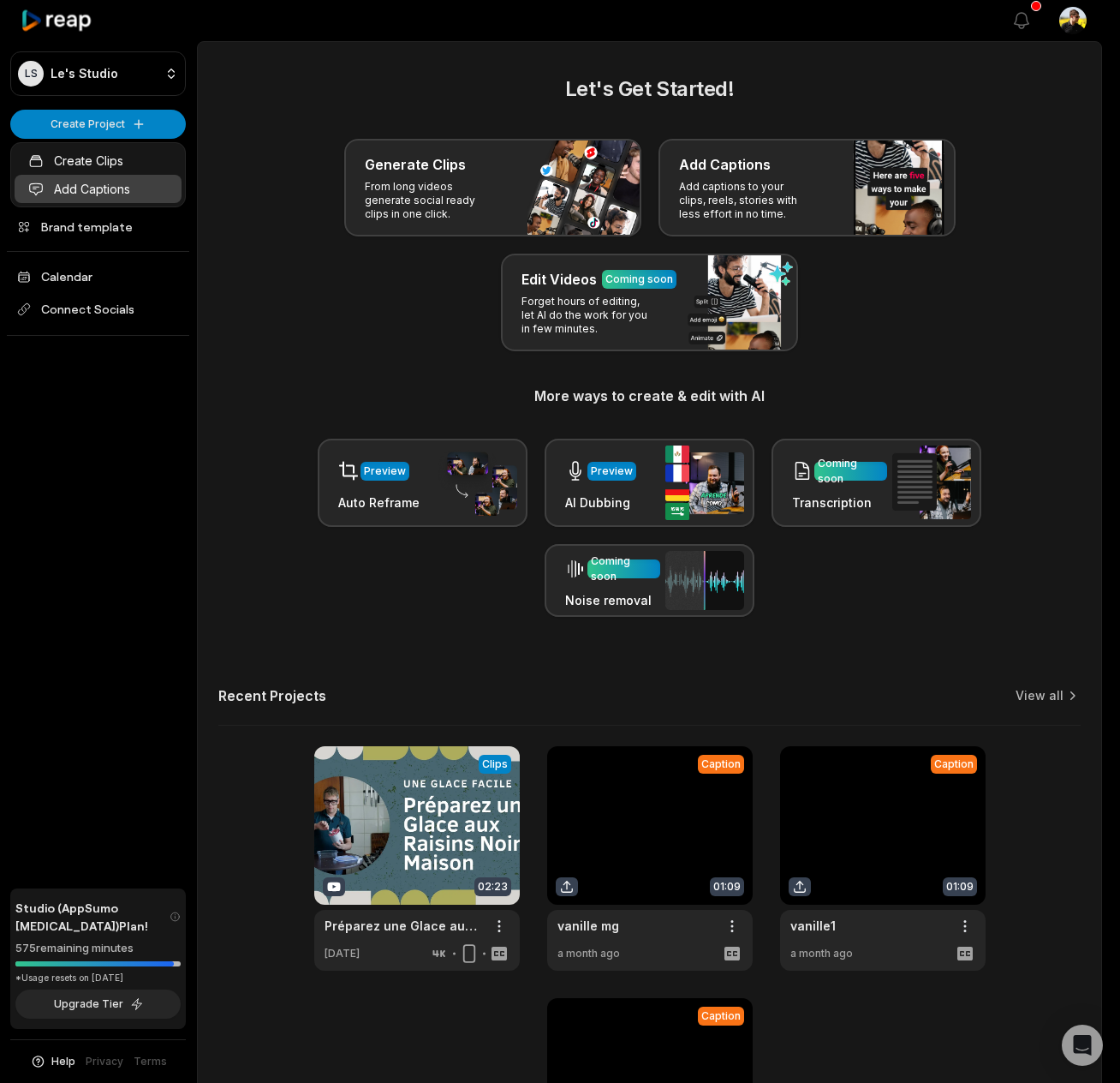
click at [121, 194] on link "Add Captions" at bounding box center [98, 189] width 167 height 29
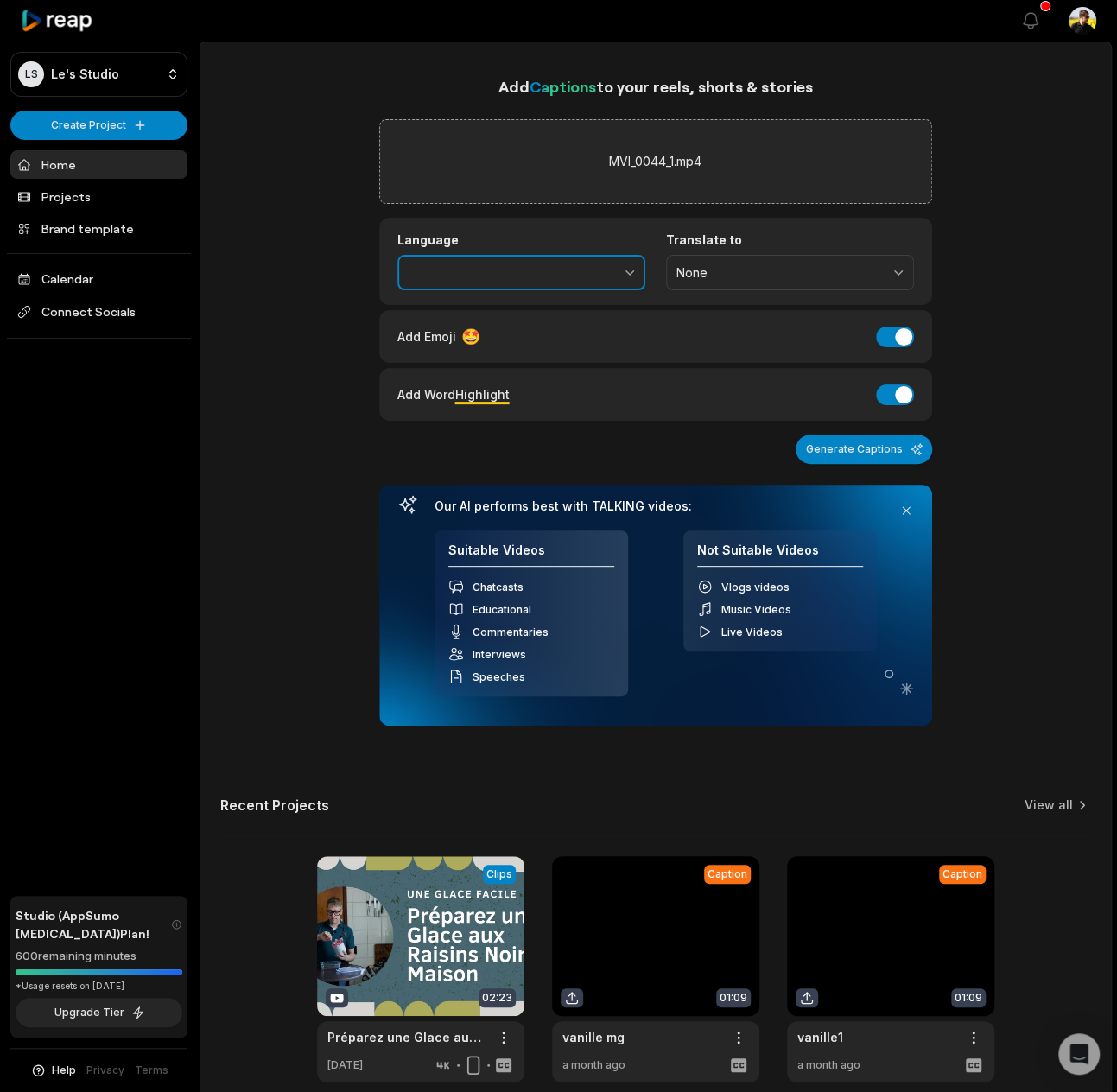
click at [555, 266] on button "button" at bounding box center [592, 273] width 106 height 36
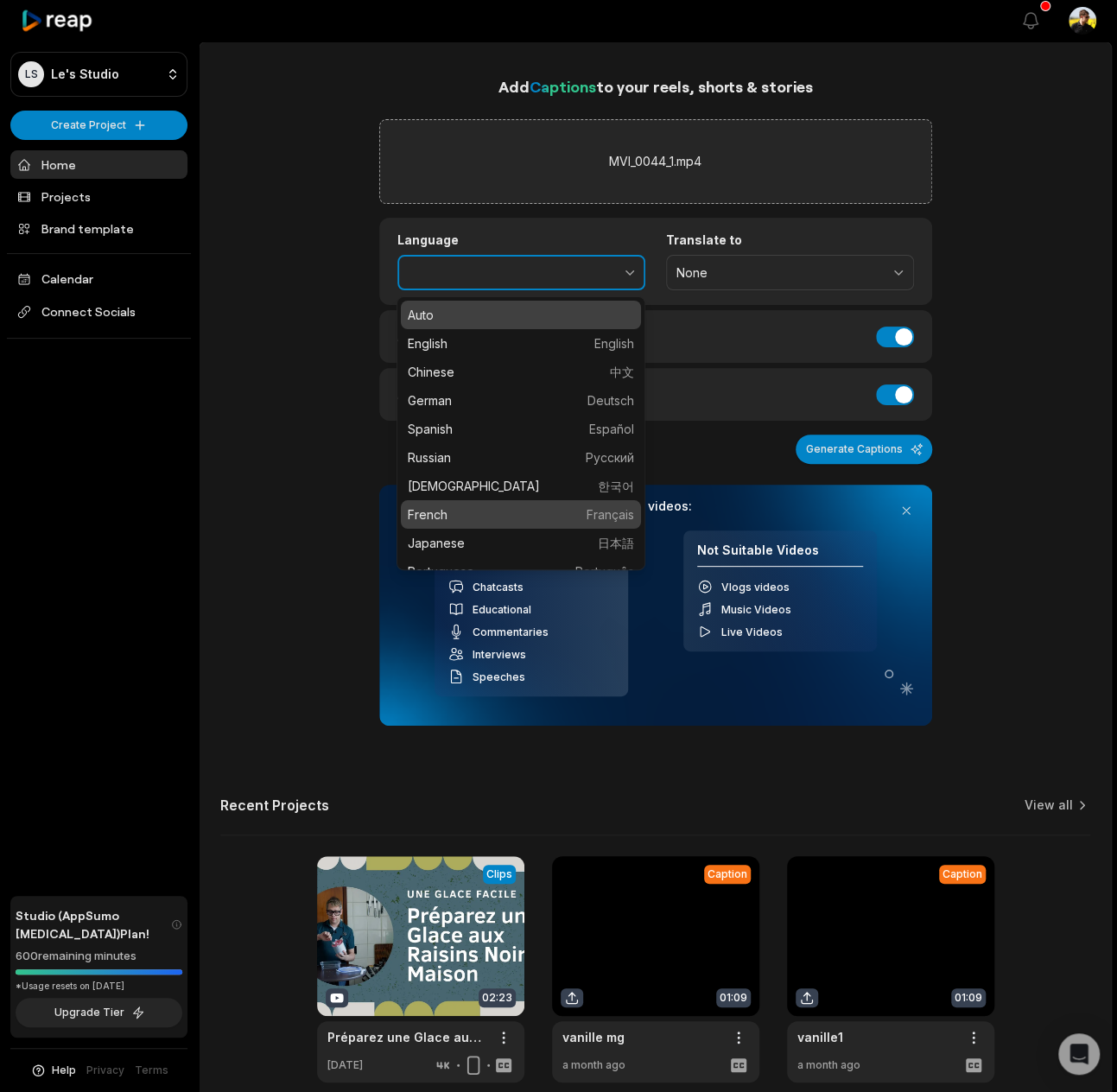
type input "******"
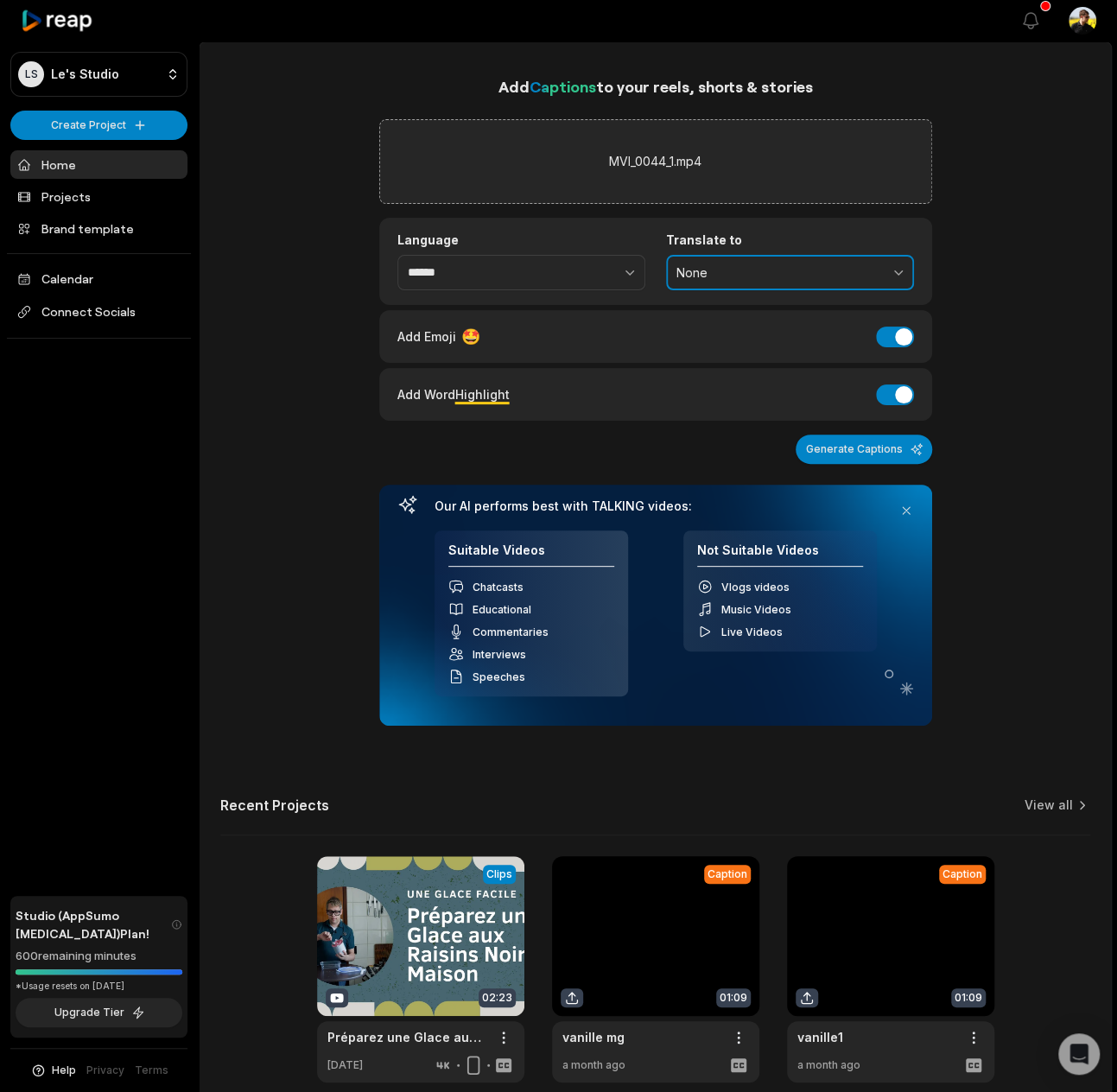
click at [770, 267] on span "None" at bounding box center [778, 273] width 203 height 15
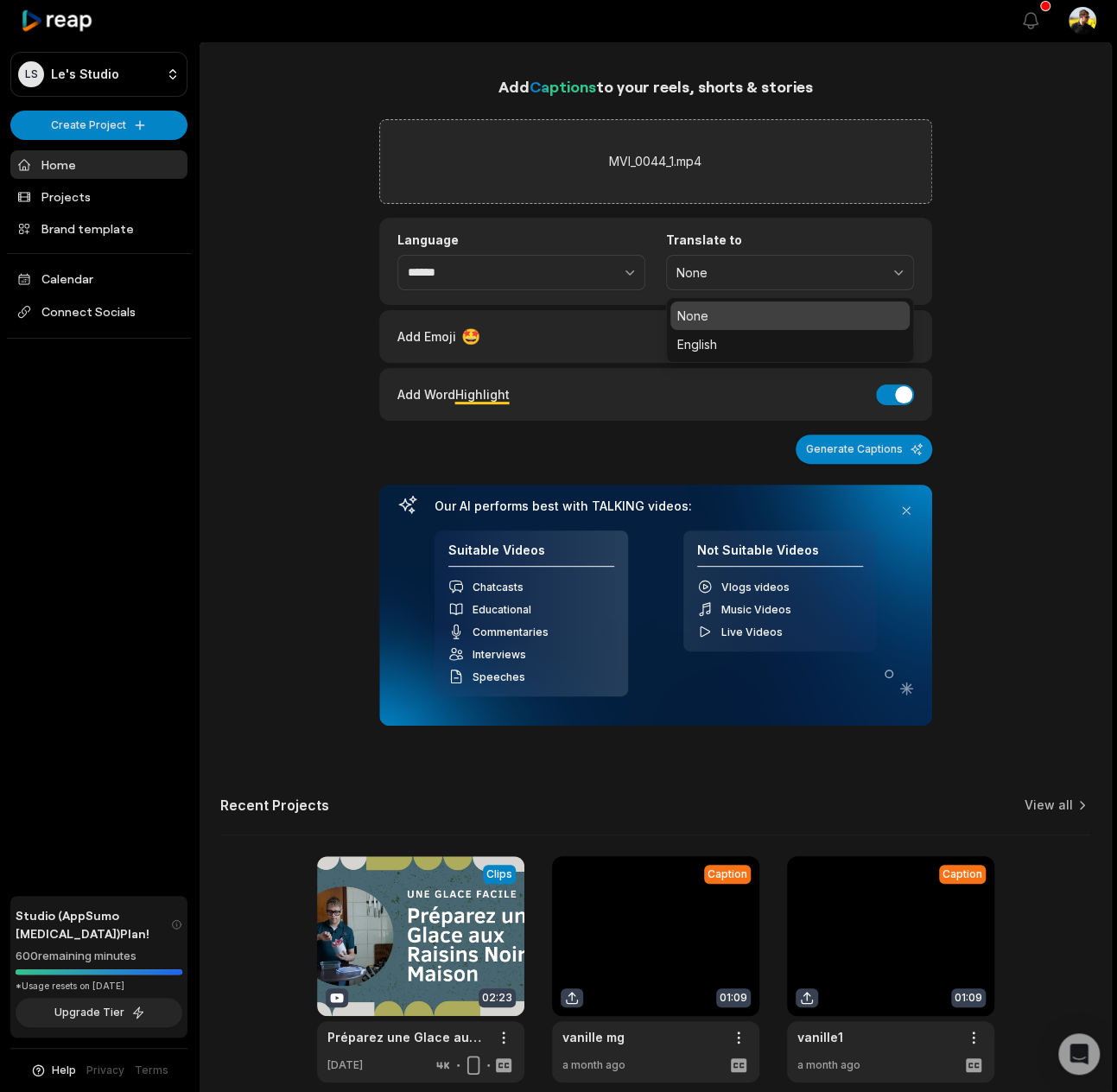
click at [1028, 267] on div "Add Captions to your reels, shorts & stories MVI_0044_1.mp4 Language ****** Tra…" at bounding box center [655, 705] width 911 height 1262
click at [891, 449] on button "Generate Captions" at bounding box center [864, 449] width 136 height 30
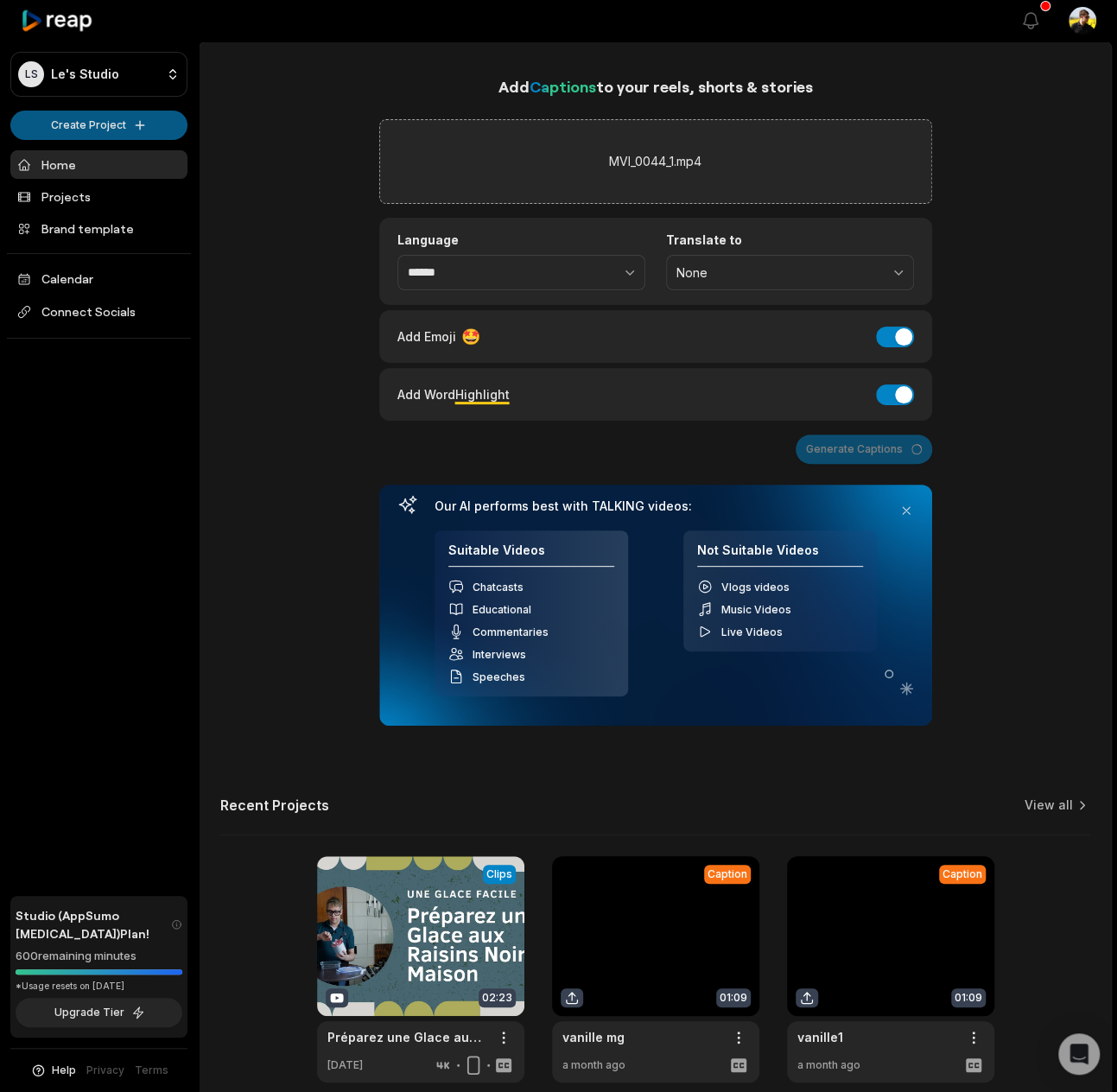
click at [159, 120] on html "LS Le's Studio Create Project Home Projects Brand template Calendar Connect Soc…" at bounding box center [558, 546] width 1117 height 1092
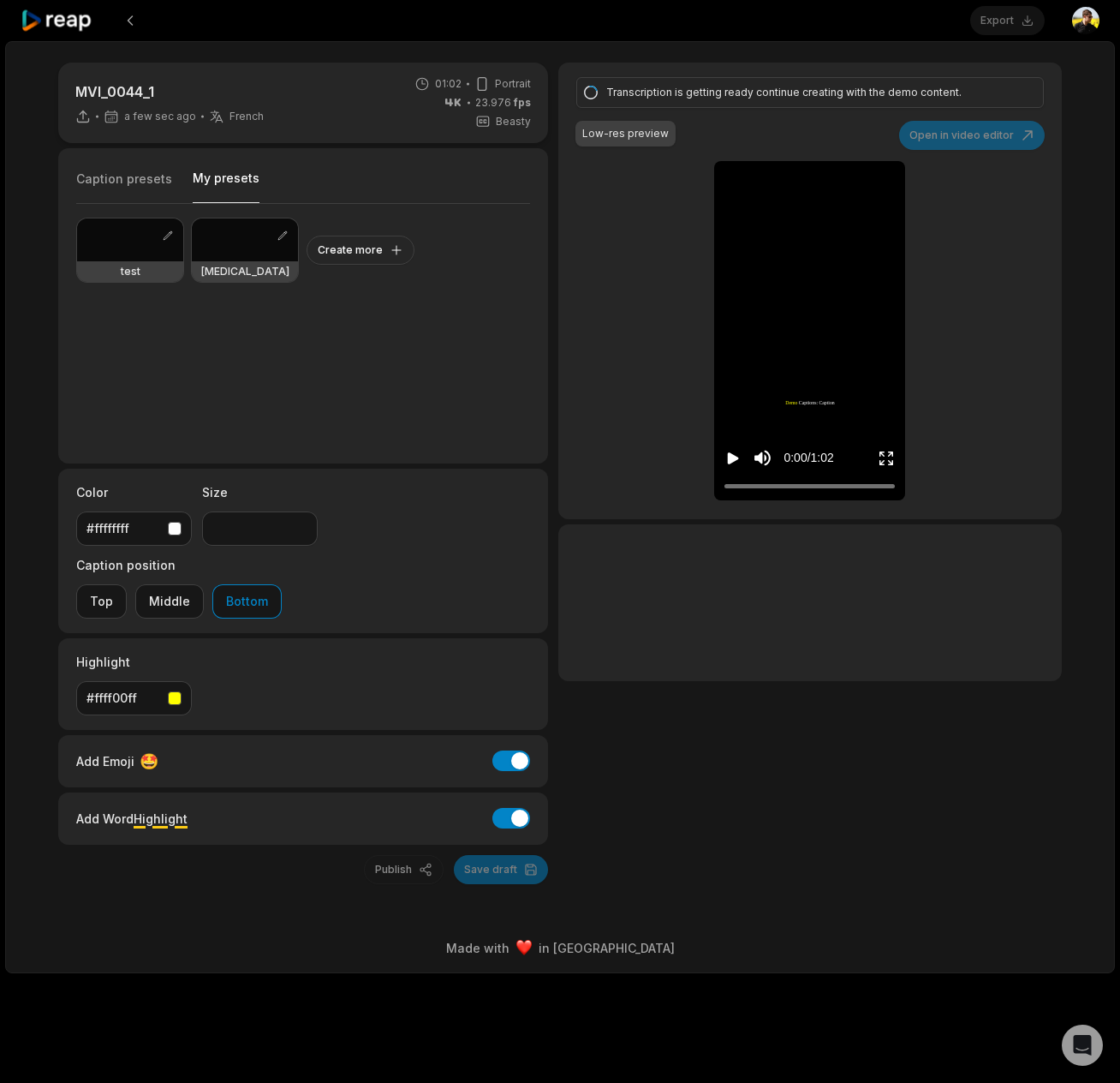
click at [244, 177] on button "My presets" at bounding box center [226, 185] width 67 height 33
click at [122, 261] on div "test" at bounding box center [130, 272] width 106 height 21
click at [1004, 130] on div "Transcription is getting ready continue creating with the demo content. Low-res…" at bounding box center [810, 291] width 504 height 456
click at [515, 855] on div "Publish Save draft" at bounding box center [302, 869] width 490 height 29
click at [1002, 135] on div "Transcription is getting ready continue creating with the demo content. Low-res…" at bounding box center [810, 291] width 504 height 456
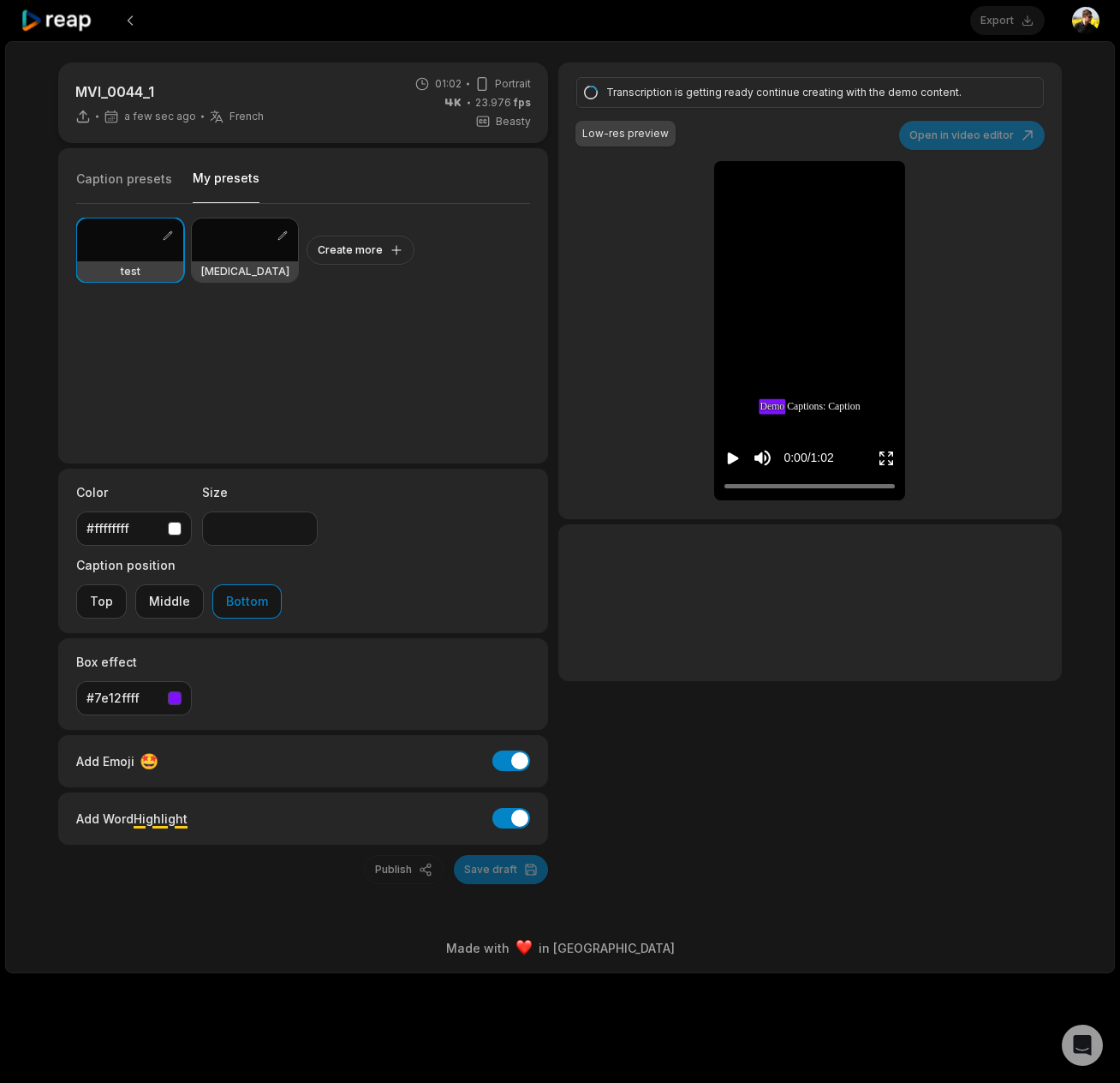
click at [1002, 135] on div "Transcription is getting ready continue creating with the demo content. Low-res…" at bounding box center [810, 291] width 504 height 456
type input "**"
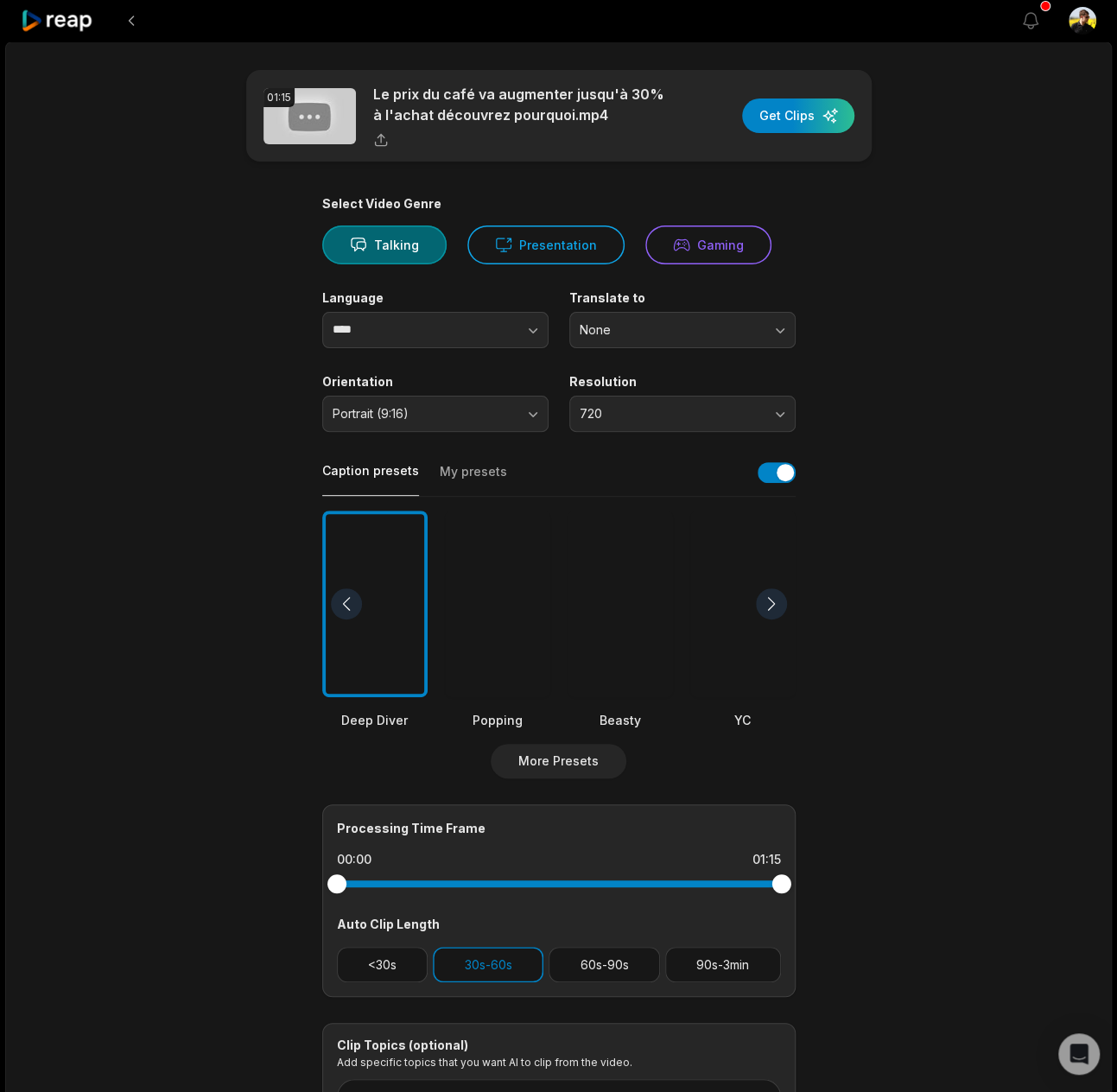
click at [465, 466] on button "My presets" at bounding box center [474, 479] width 67 height 33
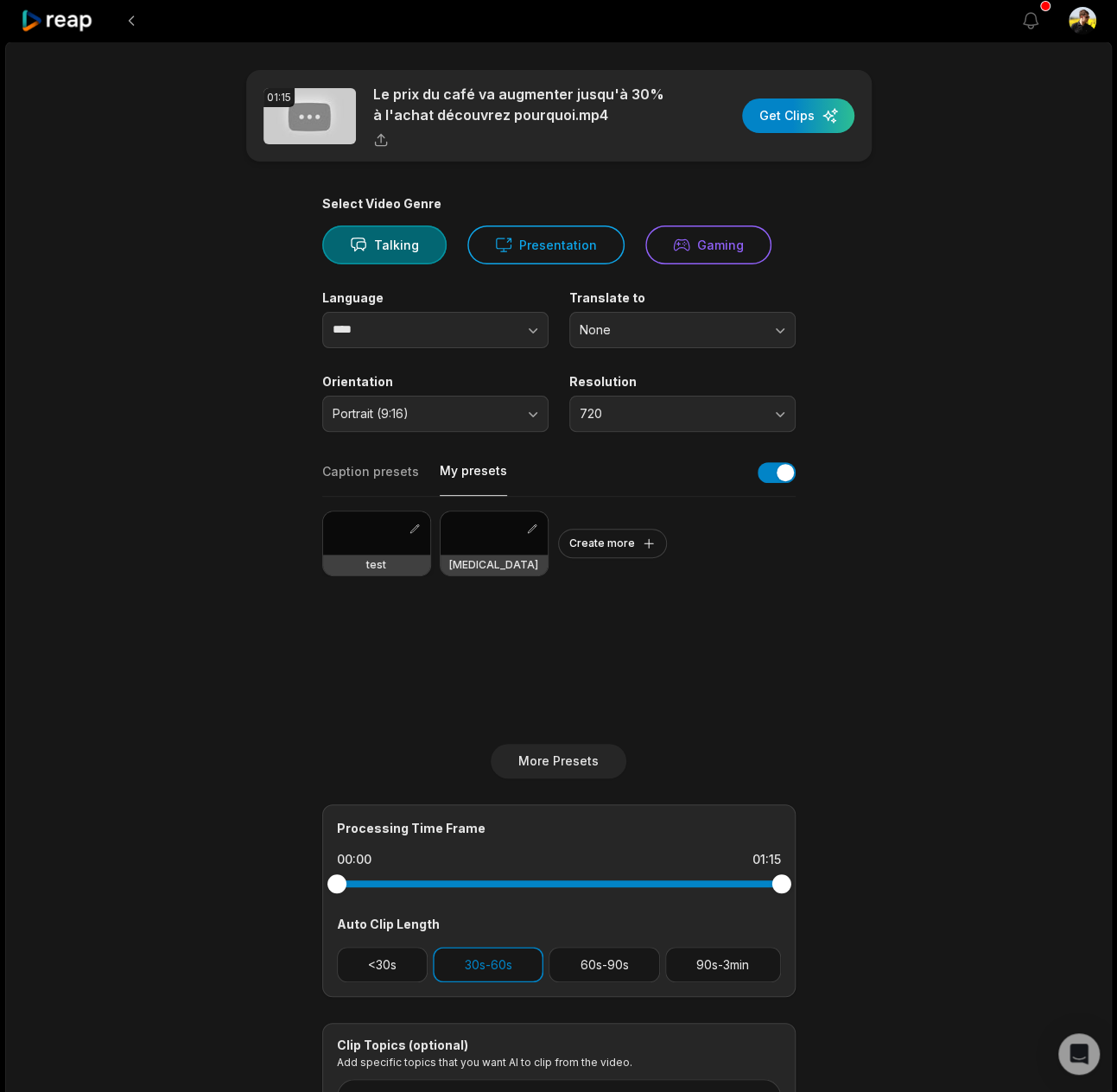
click at [356, 540] on div at bounding box center [377, 532] width 107 height 43
click at [662, 422] on button "720" at bounding box center [683, 414] width 226 height 36
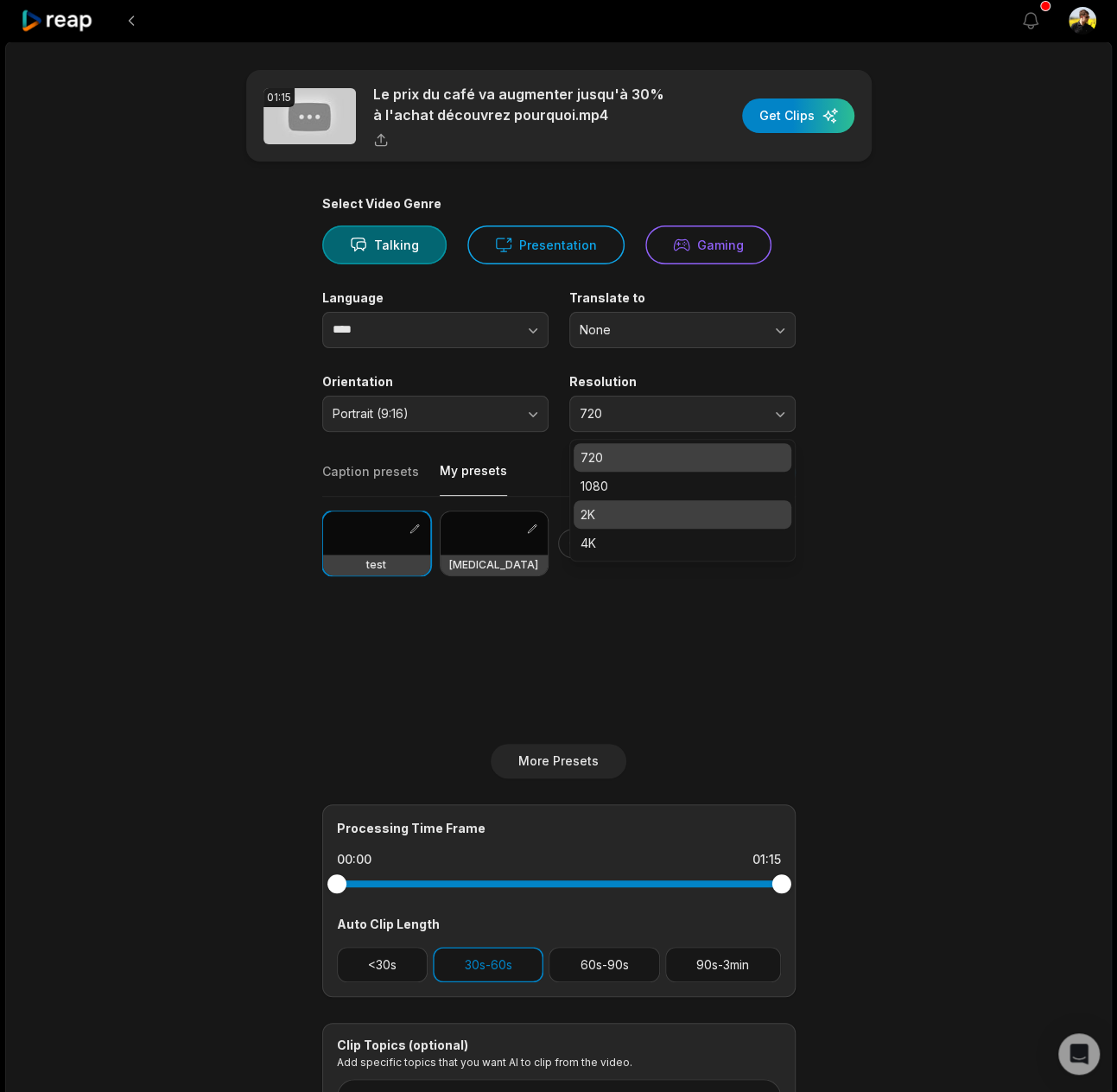
click at [622, 542] on p "4K" at bounding box center [682, 543] width 204 height 18
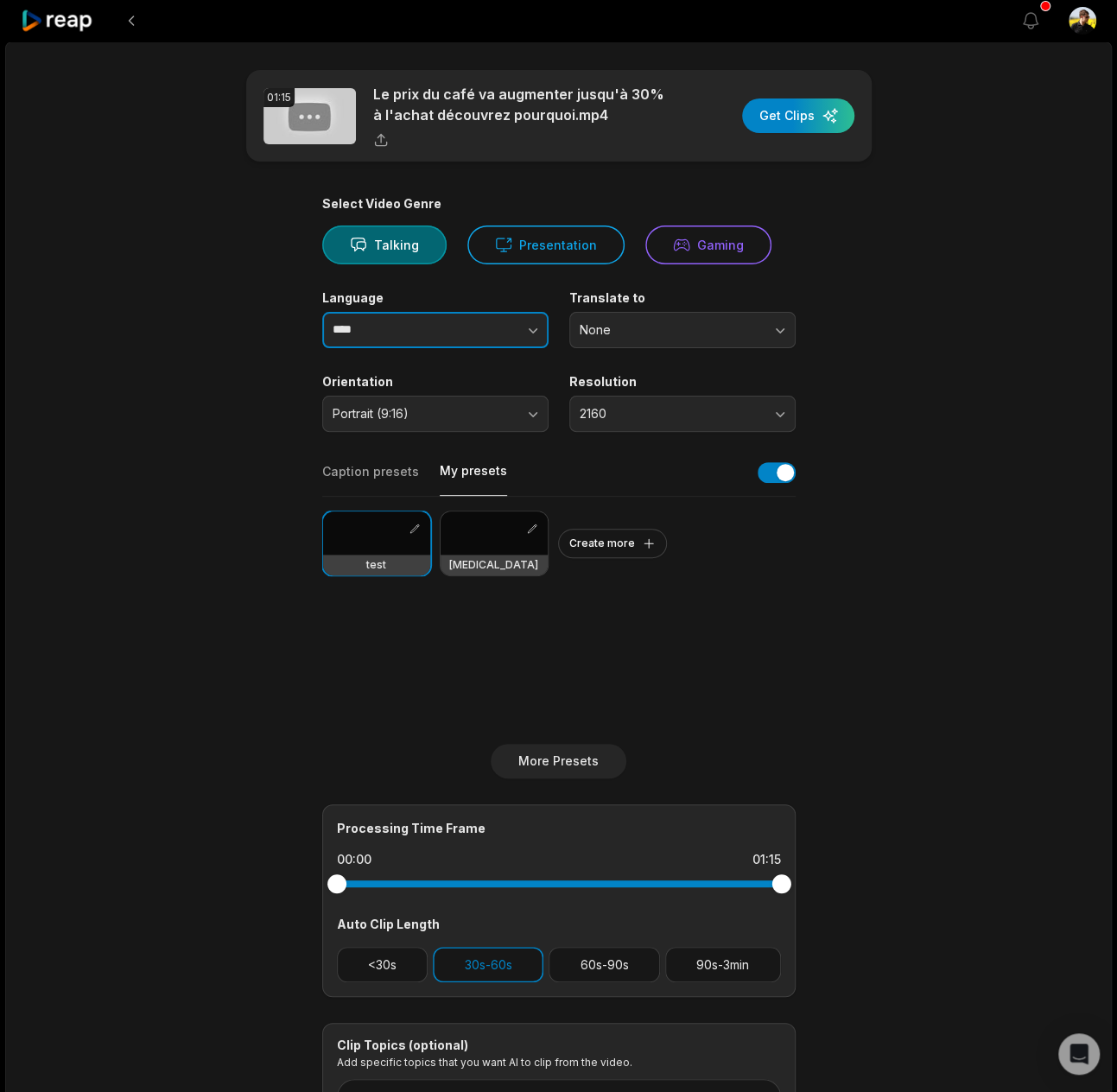
click at [444, 329] on input "****" at bounding box center [435, 330] width 226 height 36
click at [514, 324] on button "button" at bounding box center [498, 330] width 99 height 36
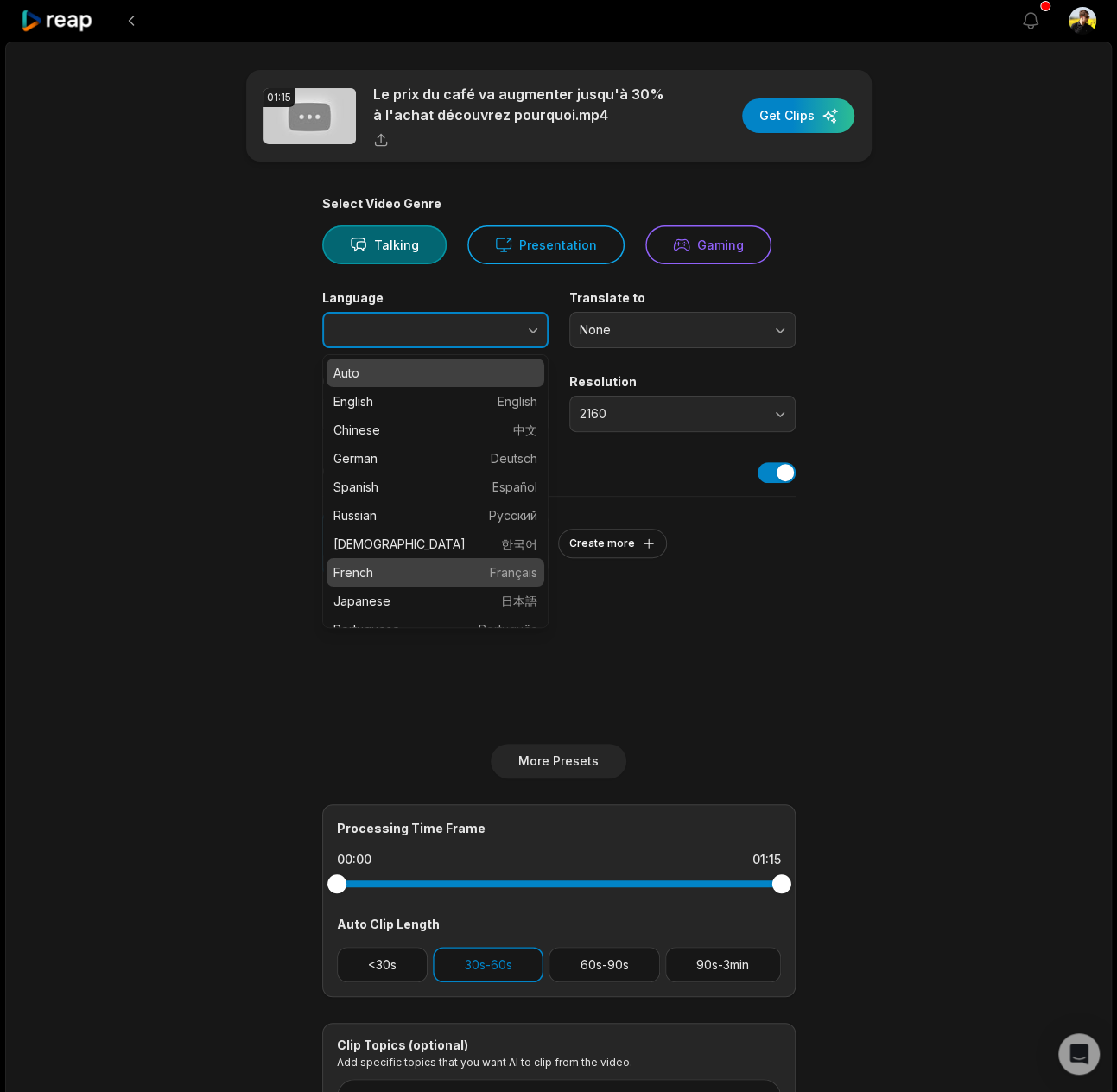
type input "******"
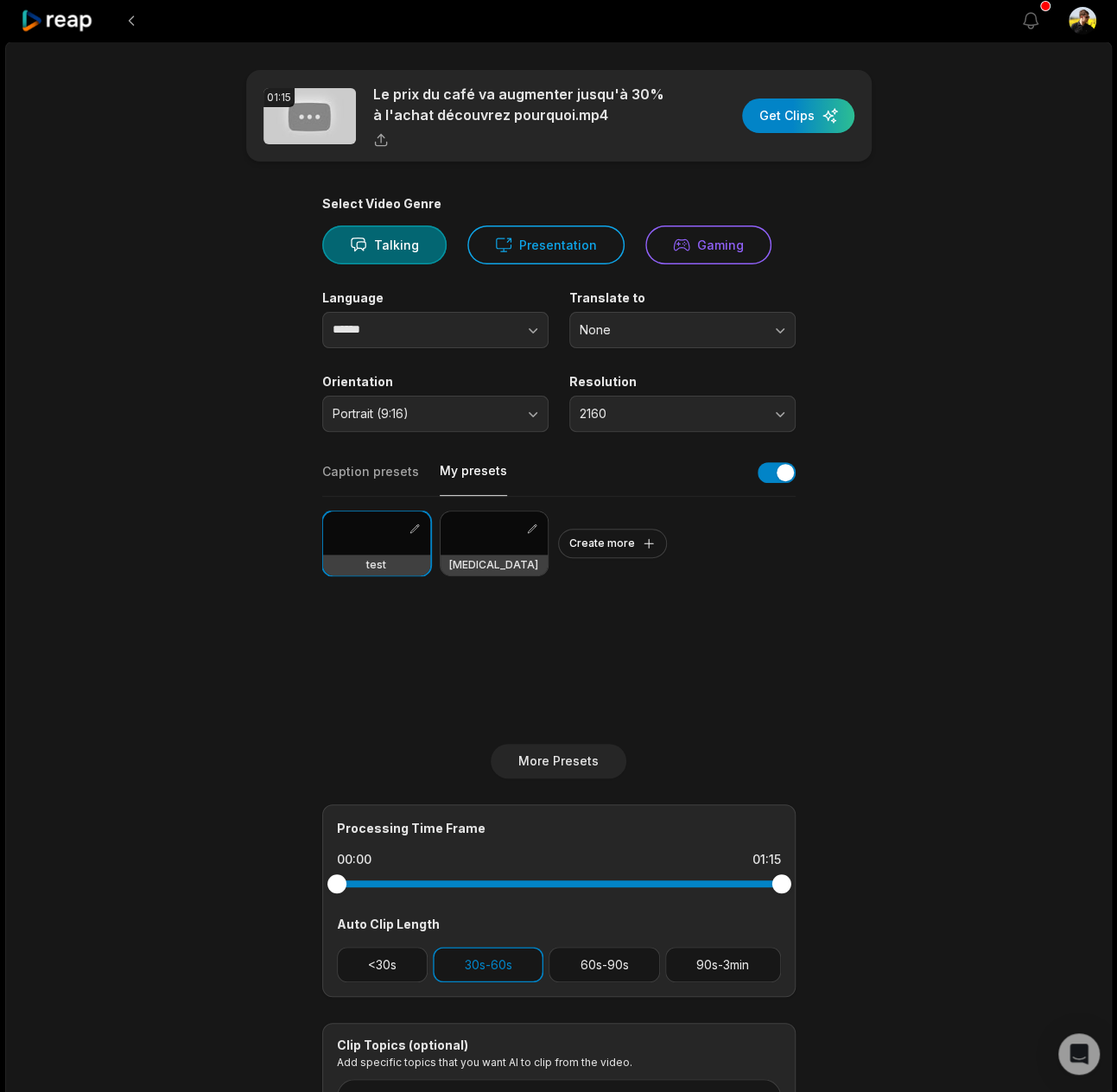
drag, startPoint x: 810, startPoint y: 122, endPoint x: 855, endPoint y: 804, distance: 683.5
click at [898, 740] on main "01:15 Le prix du café va augmenter jusqu'à 30% à l'achat découvrez pourquoi.mp4…" at bounding box center [559, 598] width 836 height 1057
click at [388, 966] on button "<30s" at bounding box center [382, 964] width 91 height 35
click at [826, 115] on div "button" at bounding box center [798, 116] width 112 height 35
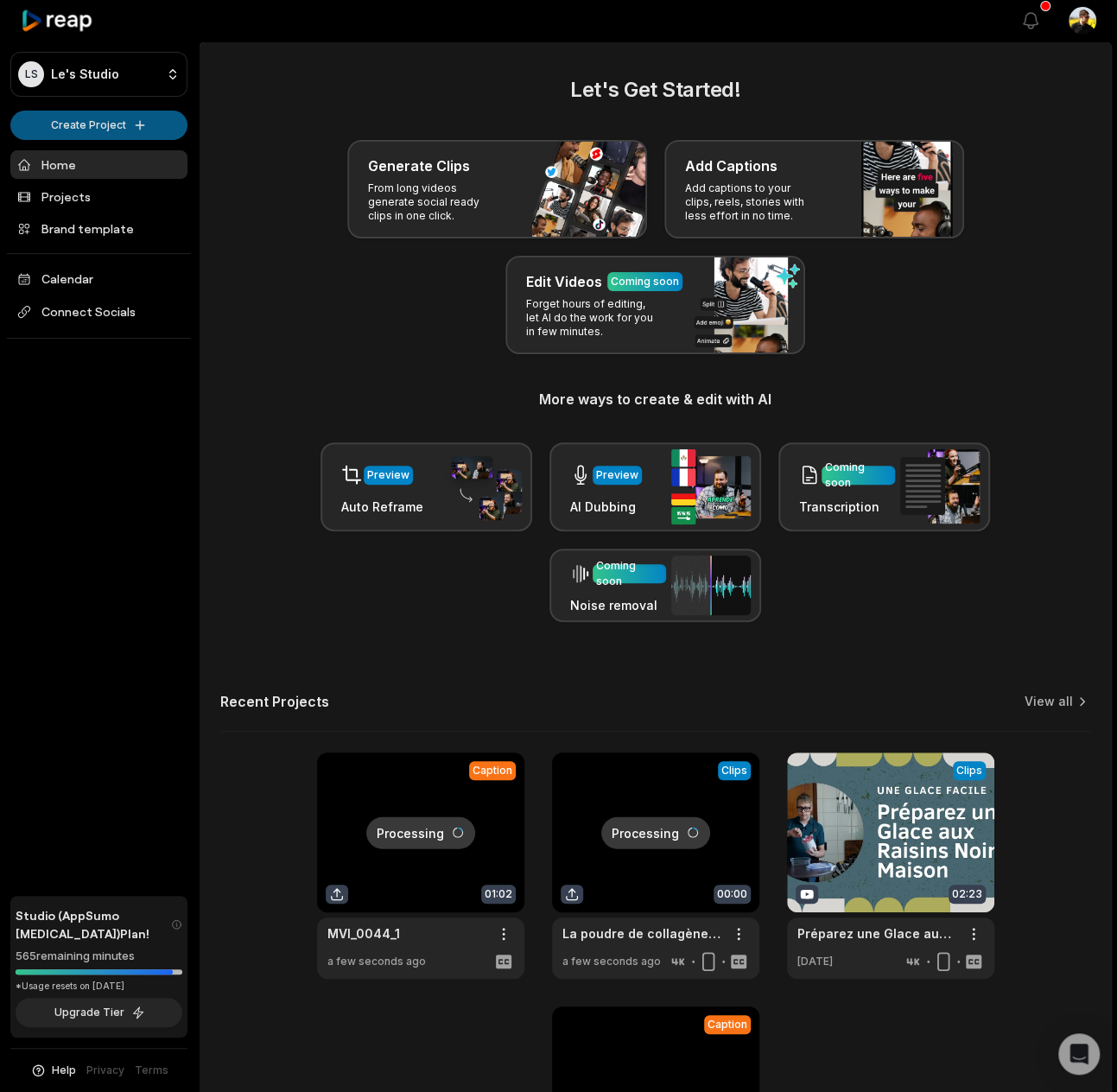
click at [129, 123] on html "LS Le's Studio Create Project Home Projects Brand template Calendar Connect Soc…" at bounding box center [558, 546] width 1117 height 1092
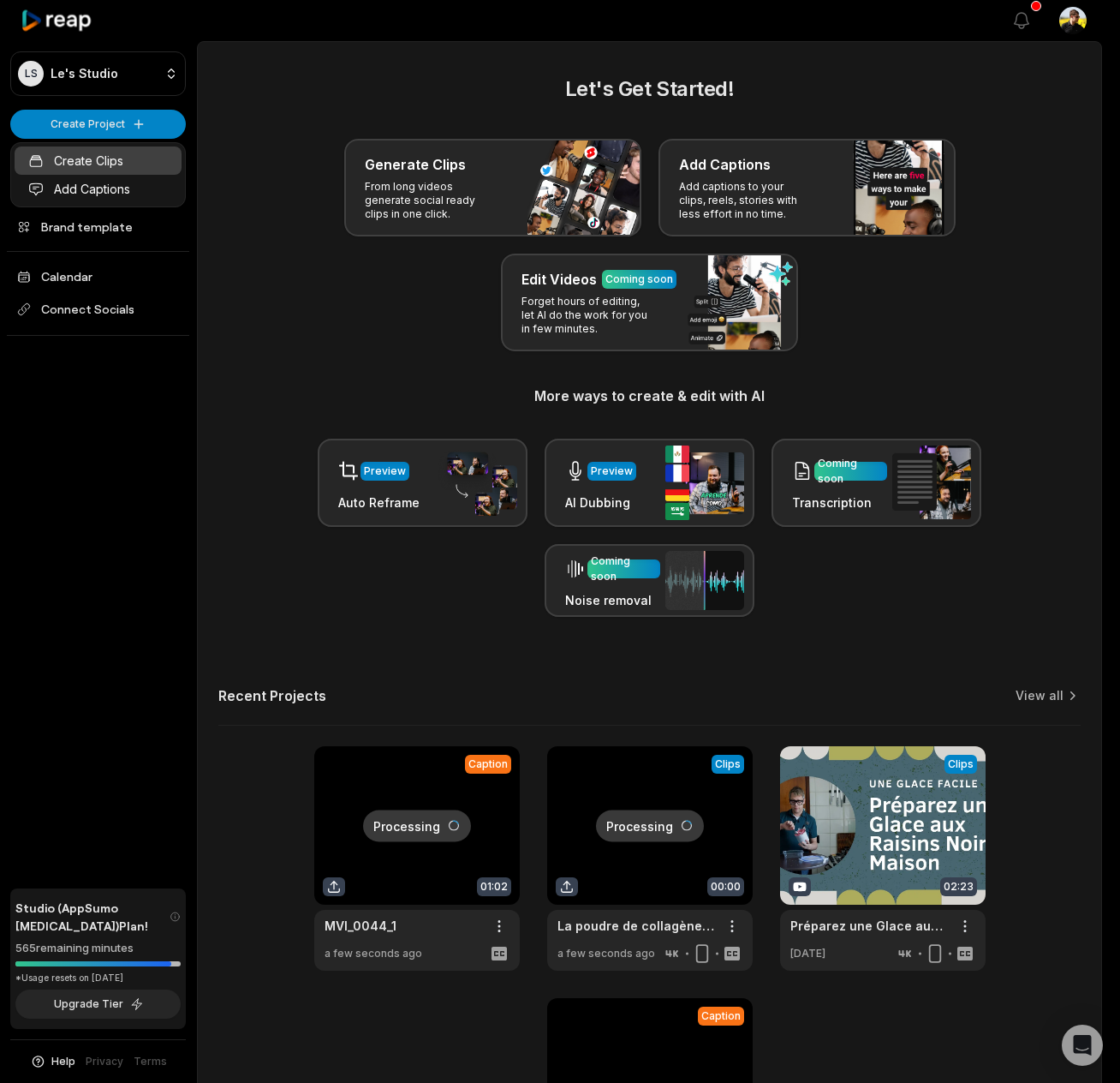
click at [130, 164] on link "Create Clips" at bounding box center [98, 161] width 167 height 29
